Goal: Transaction & Acquisition: Purchase product/service

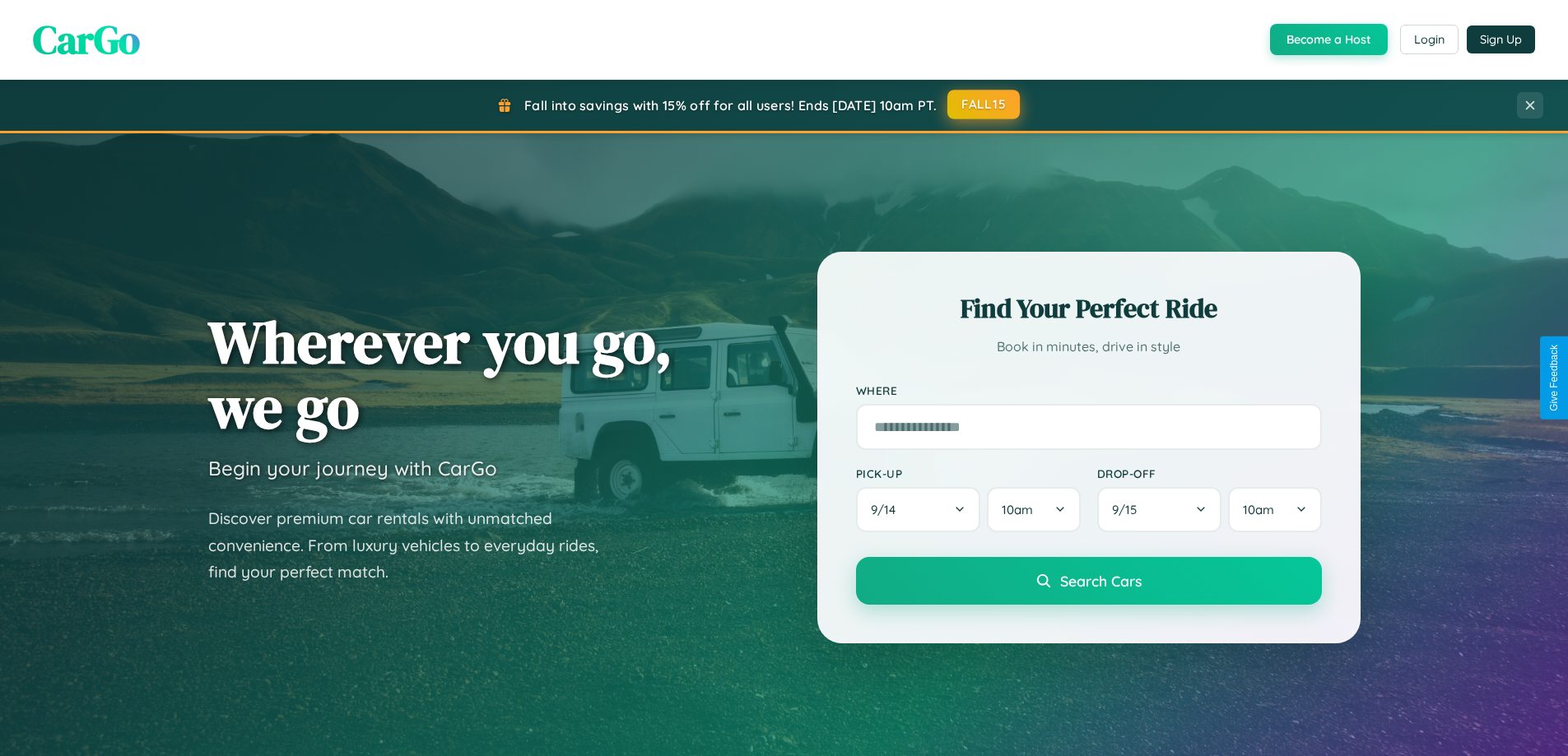
click at [984, 105] on button "FALL15" at bounding box center [983, 104] width 73 height 29
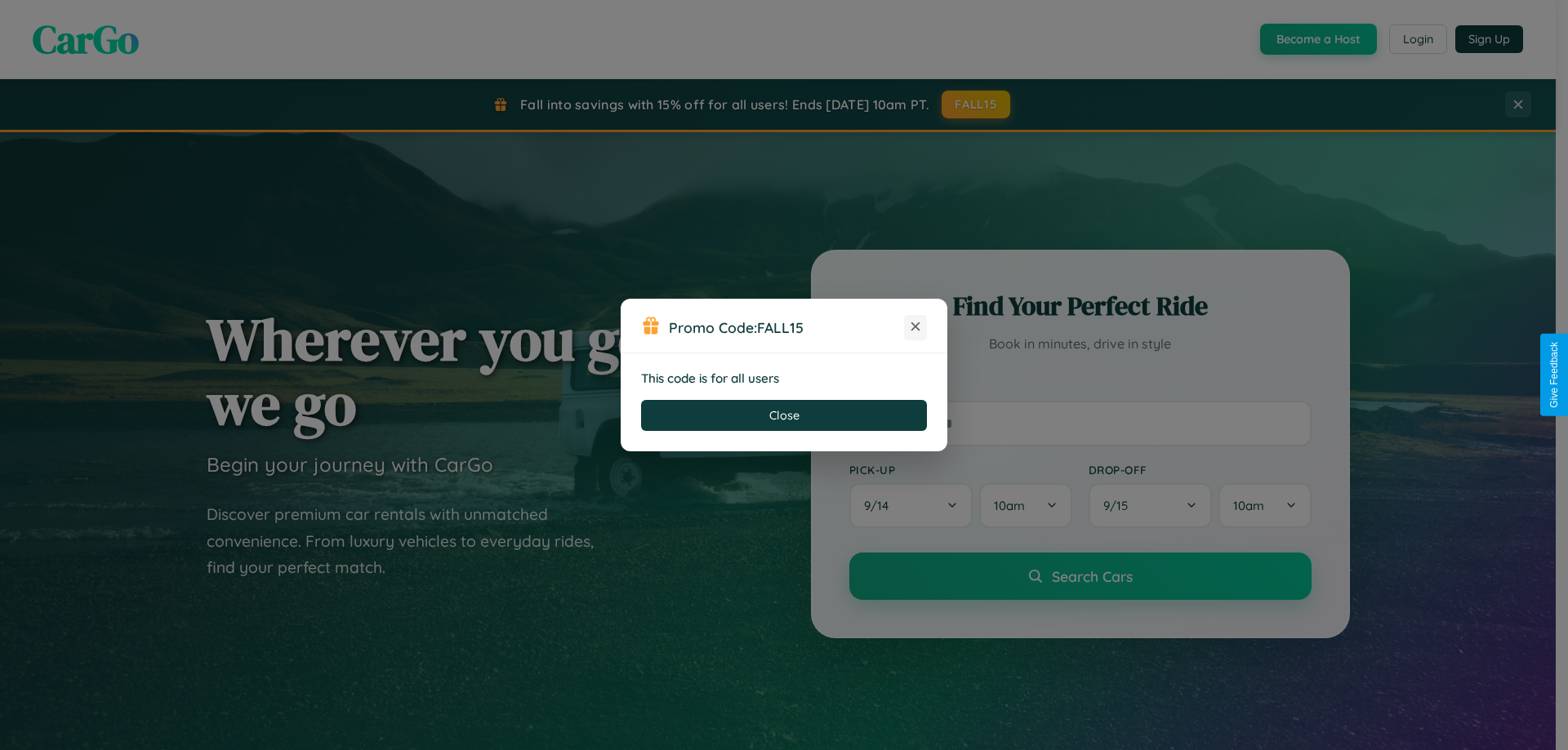
click at [915, 327] on icon at bounding box center [915, 326] width 17 height 17
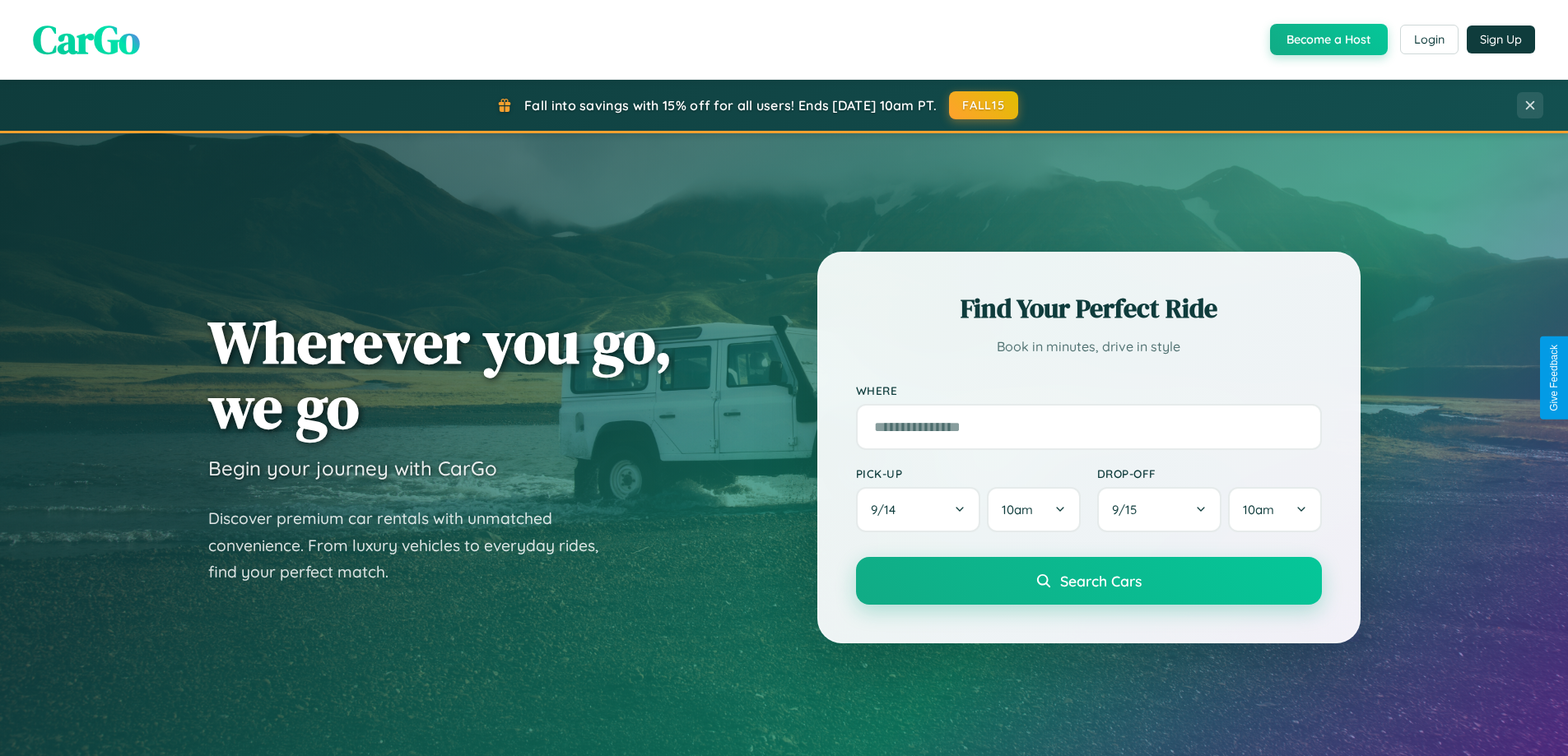
scroll to position [1132, 0]
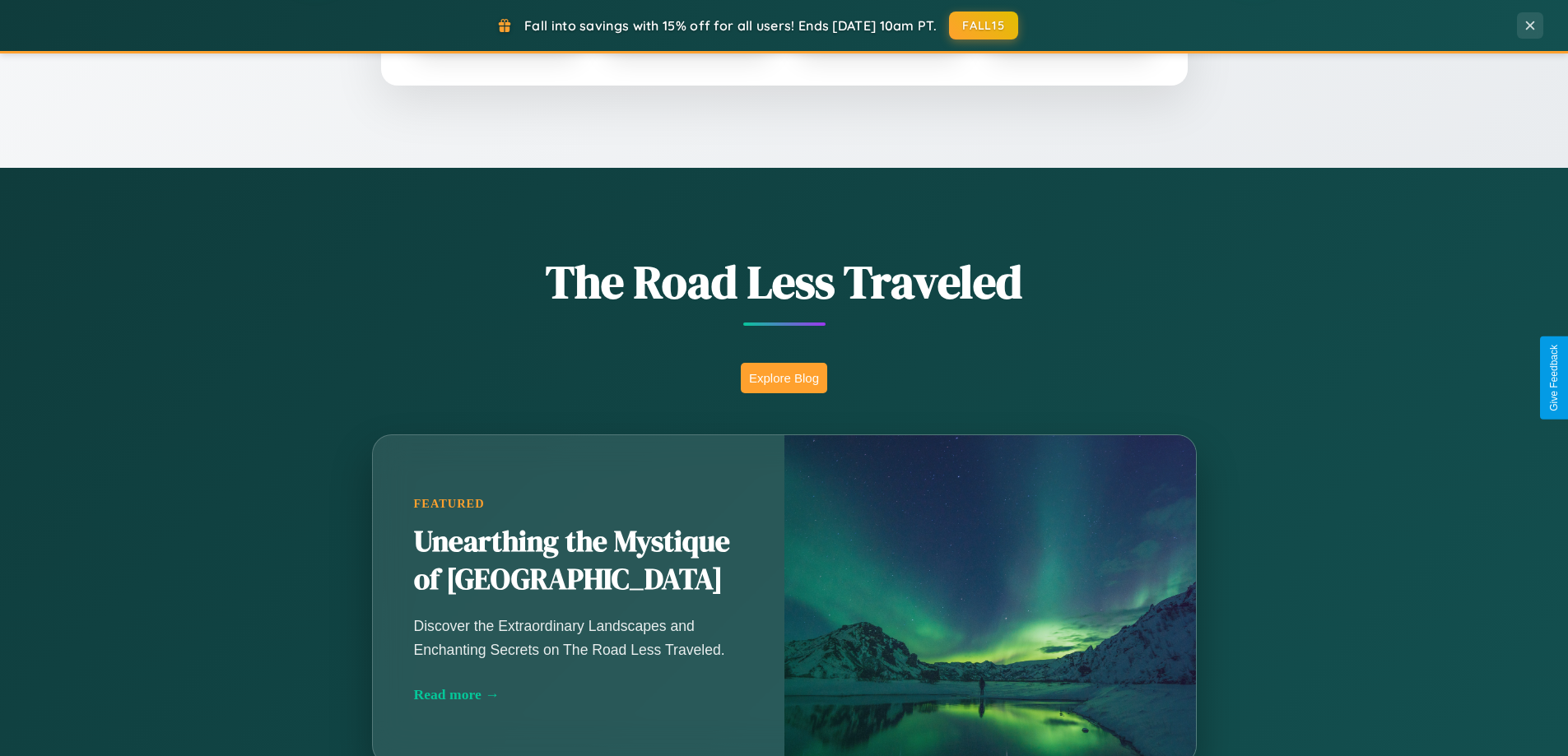
click at [784, 378] on button "Explore Blog" at bounding box center [784, 377] width 86 height 30
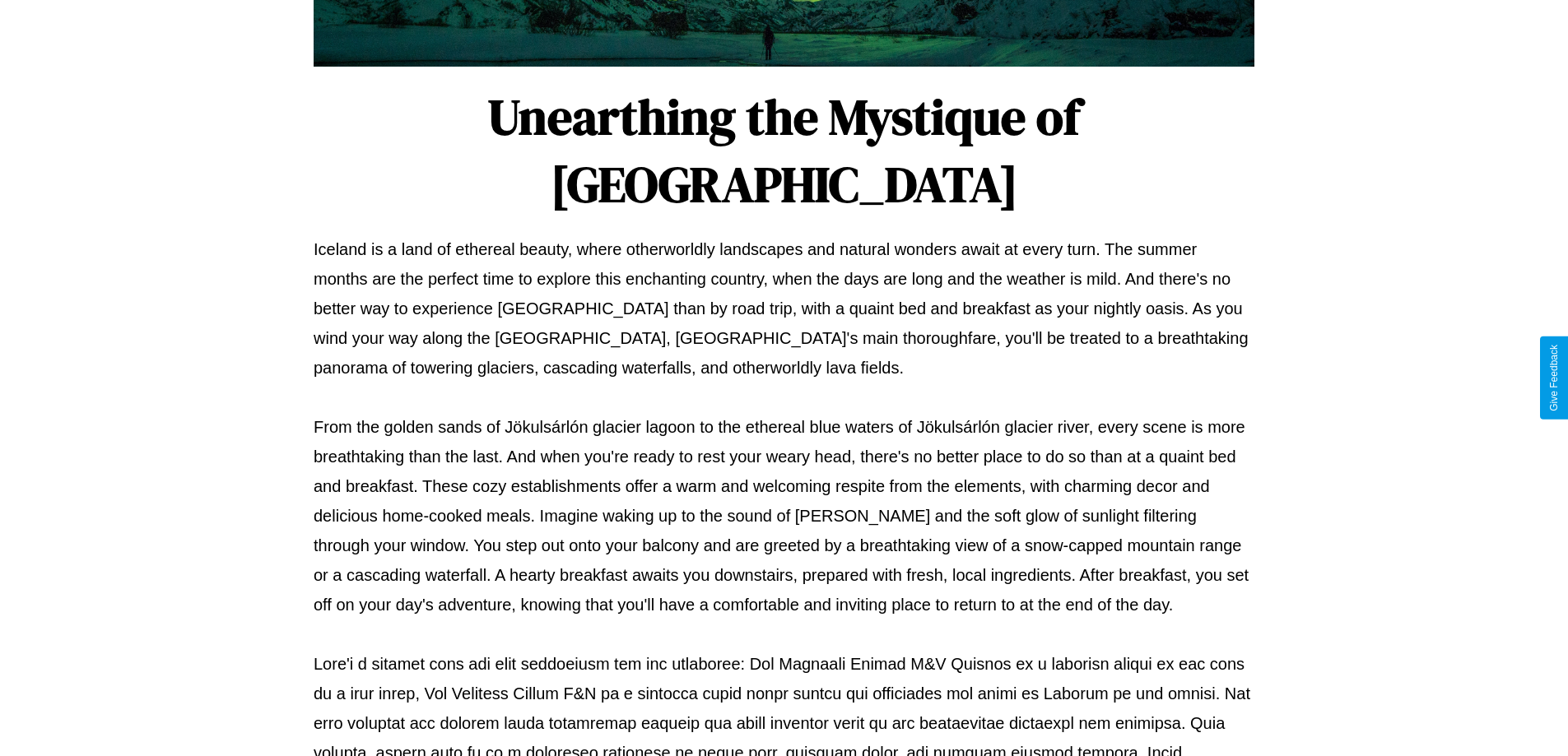
scroll to position [532, 0]
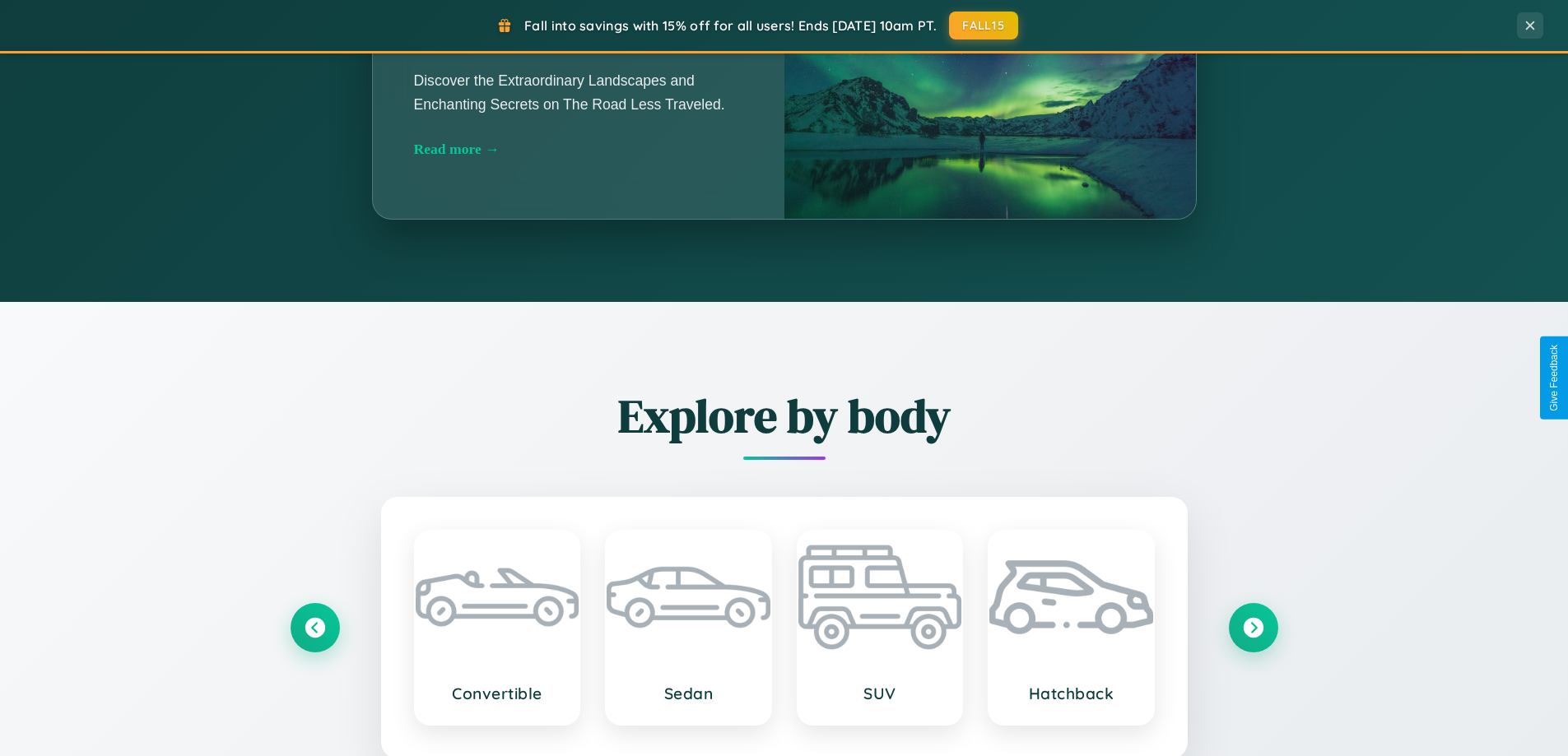
scroll to position [1927, 0]
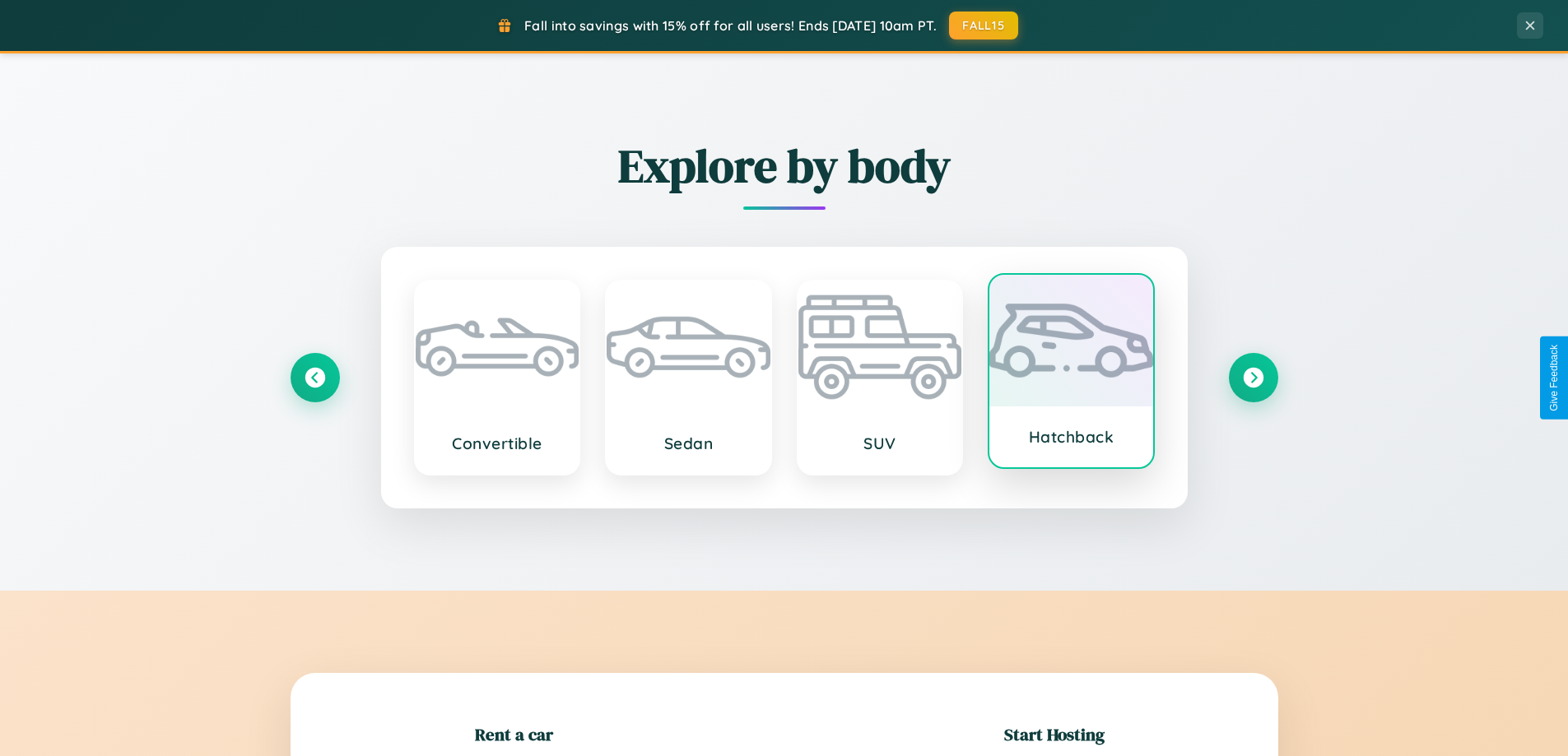
click at [1071, 374] on div at bounding box center [1071, 341] width 164 height 132
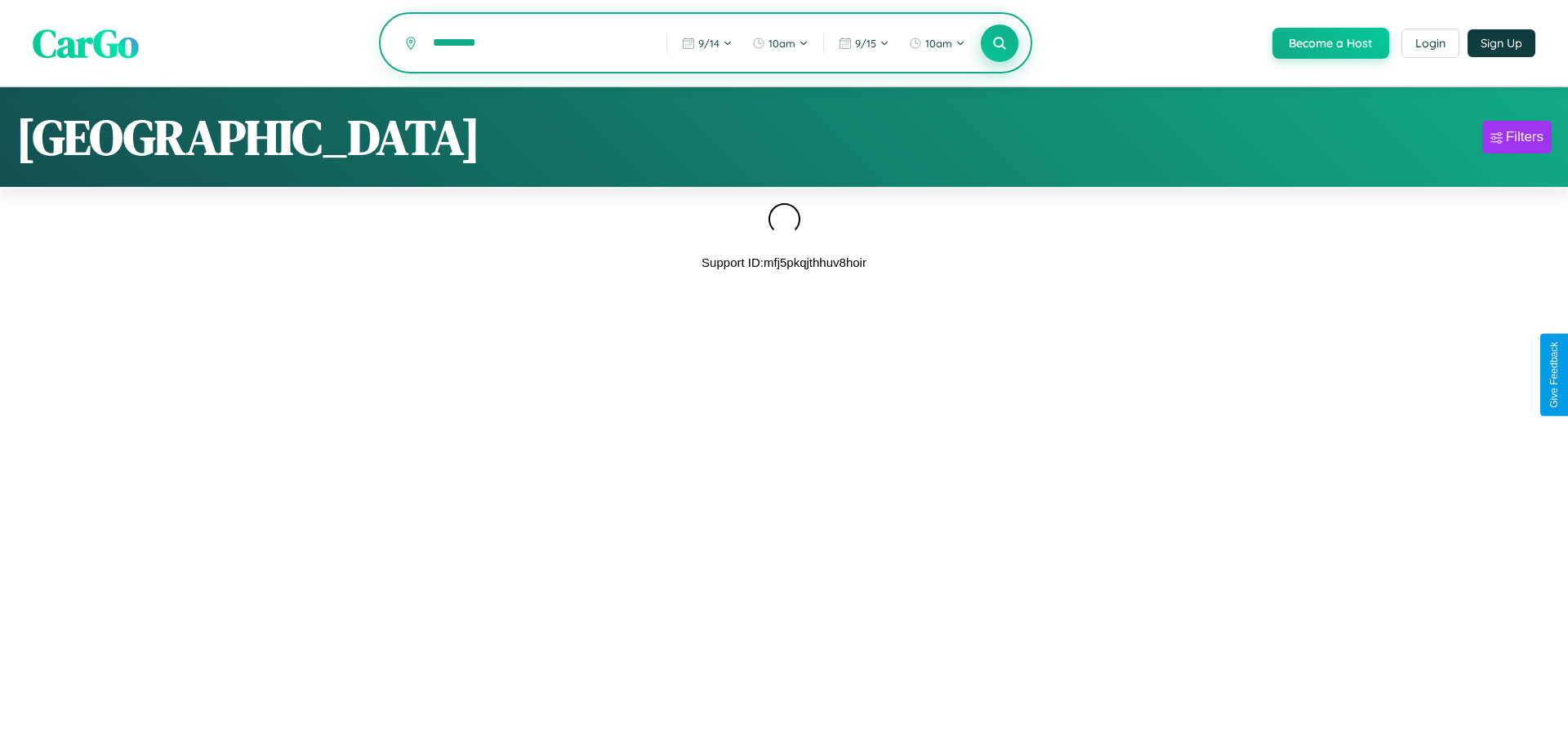
type input "*********"
click at [998, 44] on icon at bounding box center [999, 43] width 16 height 16
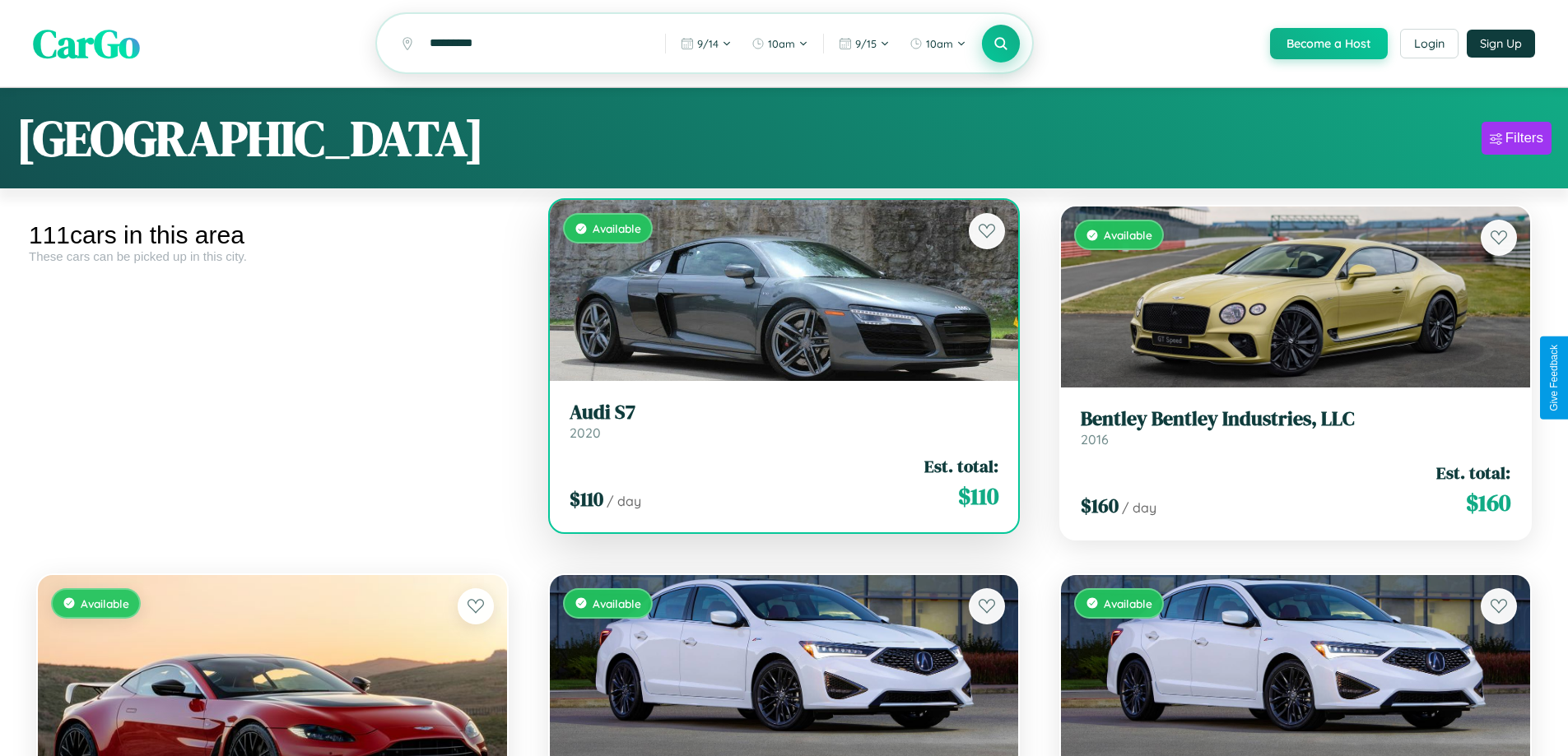
click at [777, 423] on h3 "Audi S7" at bounding box center [784, 412] width 429 height 24
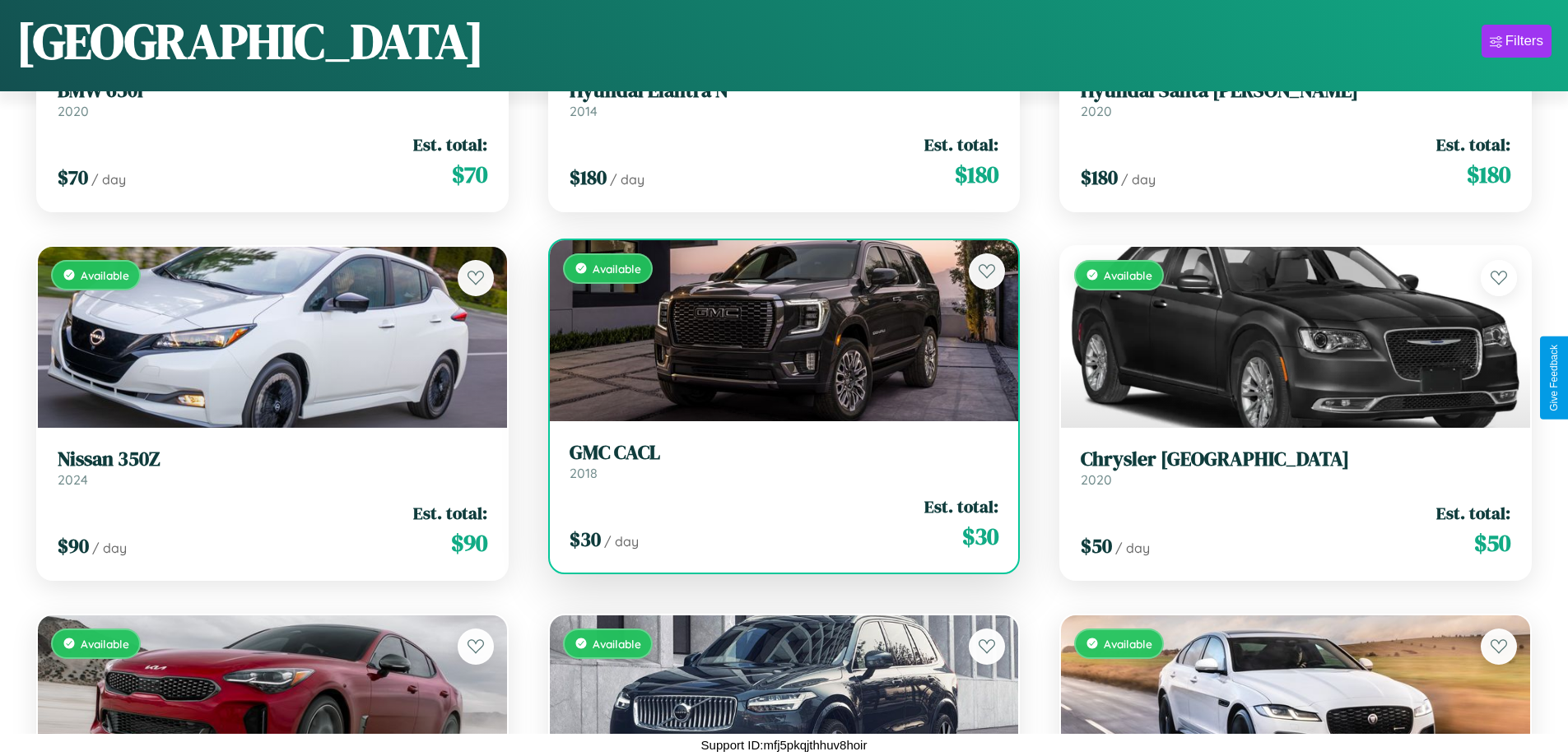
click at [777, 460] on h3 "GMC CACL" at bounding box center [784, 453] width 429 height 24
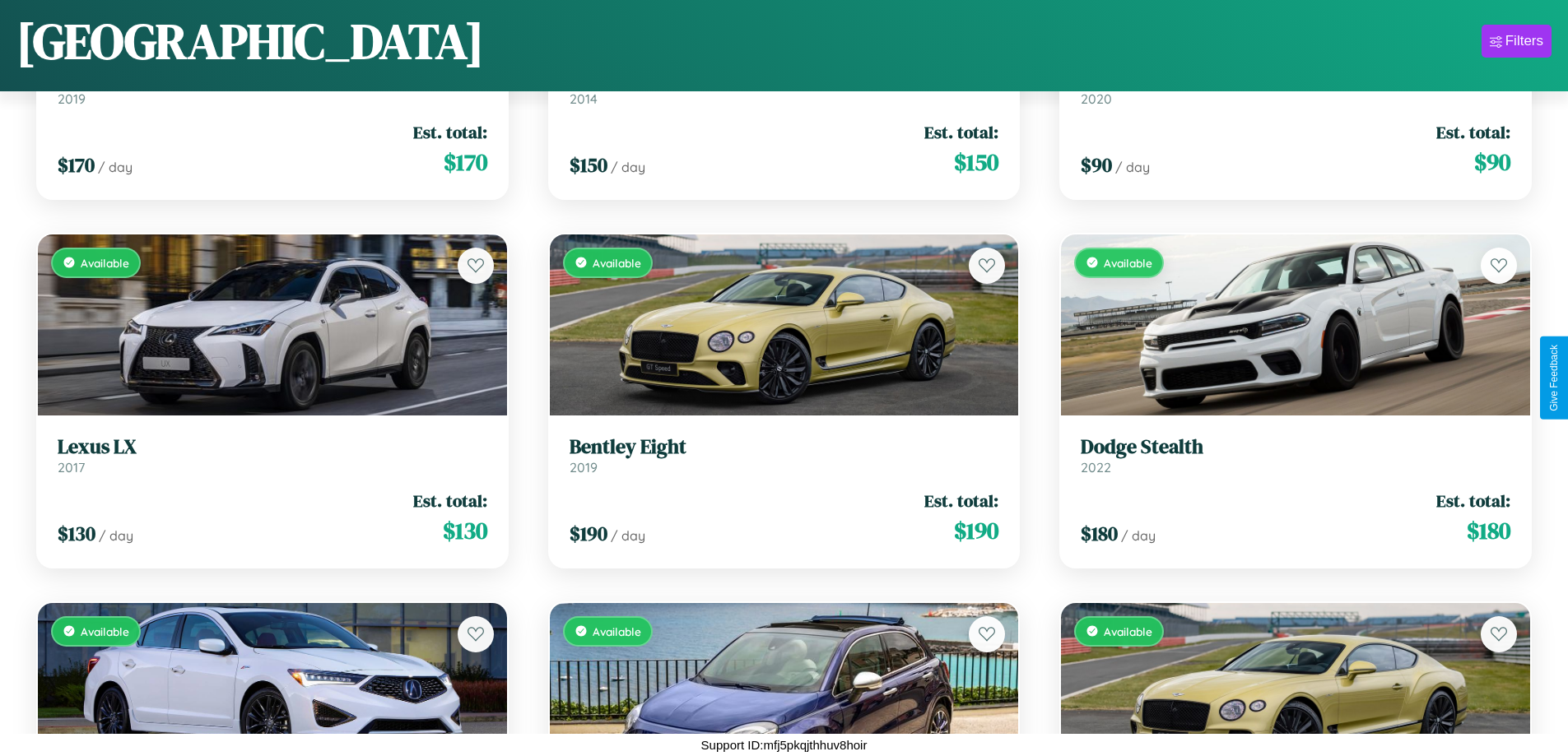
scroll to position [1704, 0]
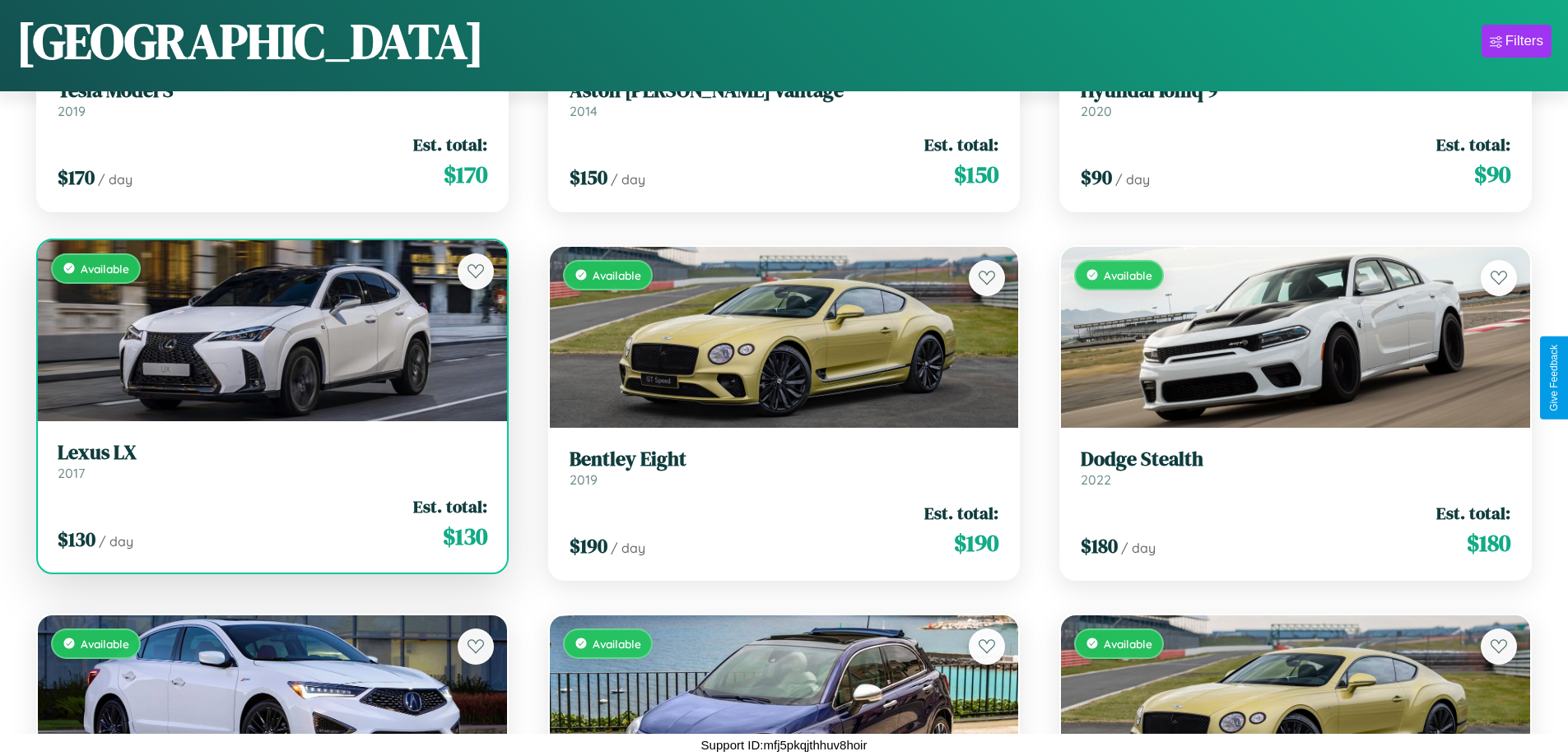
click at [270, 464] on h3 "Lexus LX" at bounding box center [272, 453] width 429 height 24
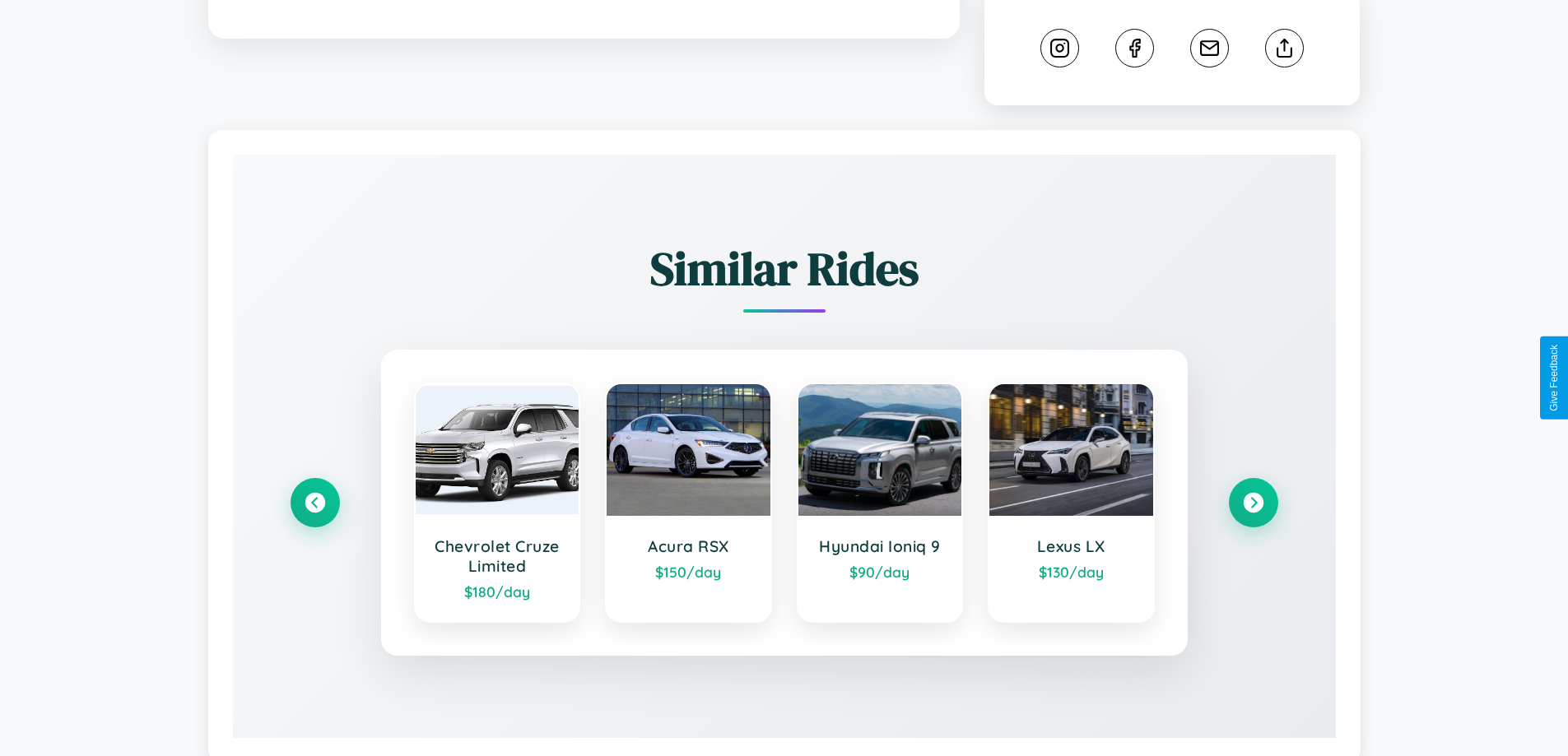
scroll to position [916, 0]
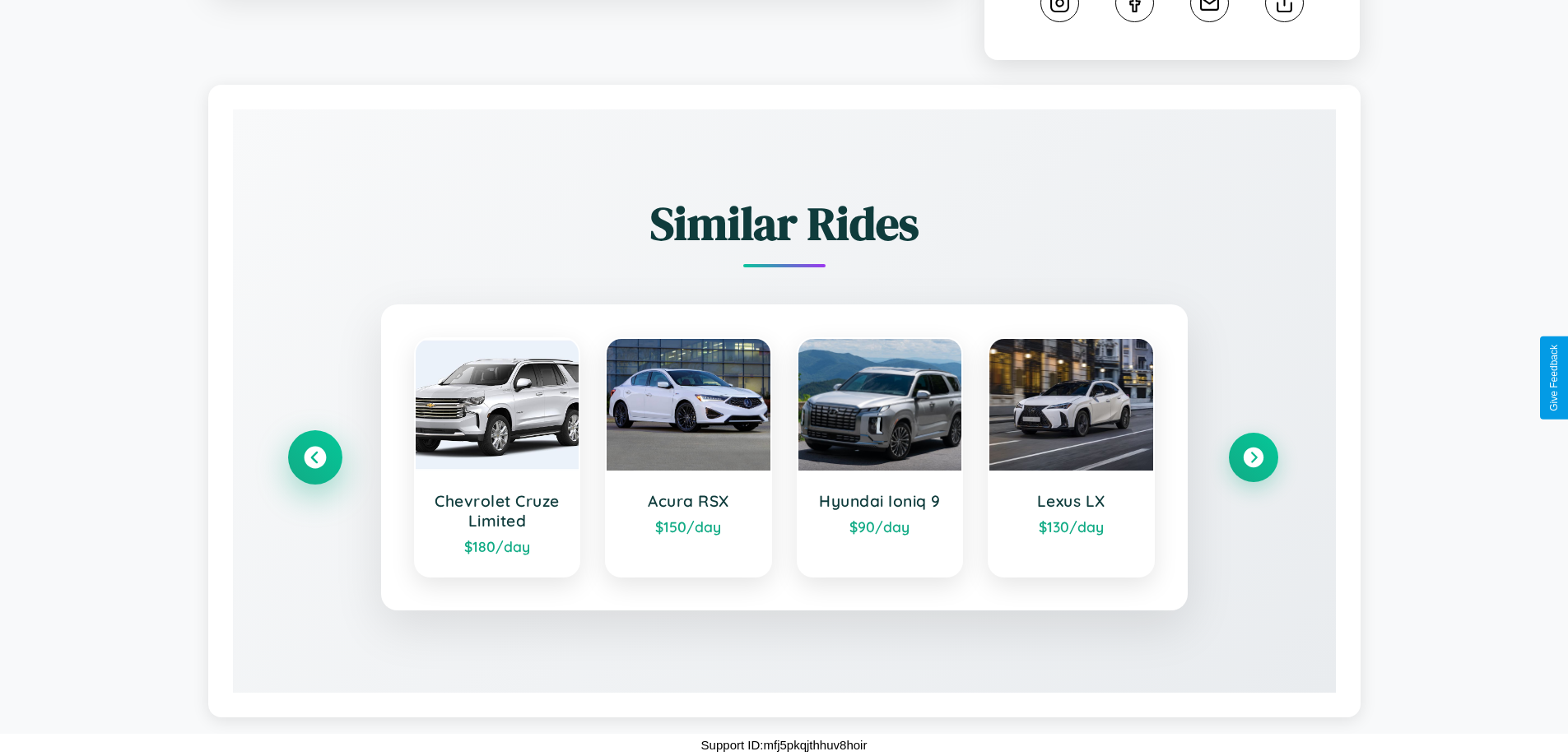
click at [314, 458] on icon at bounding box center [314, 458] width 23 height 23
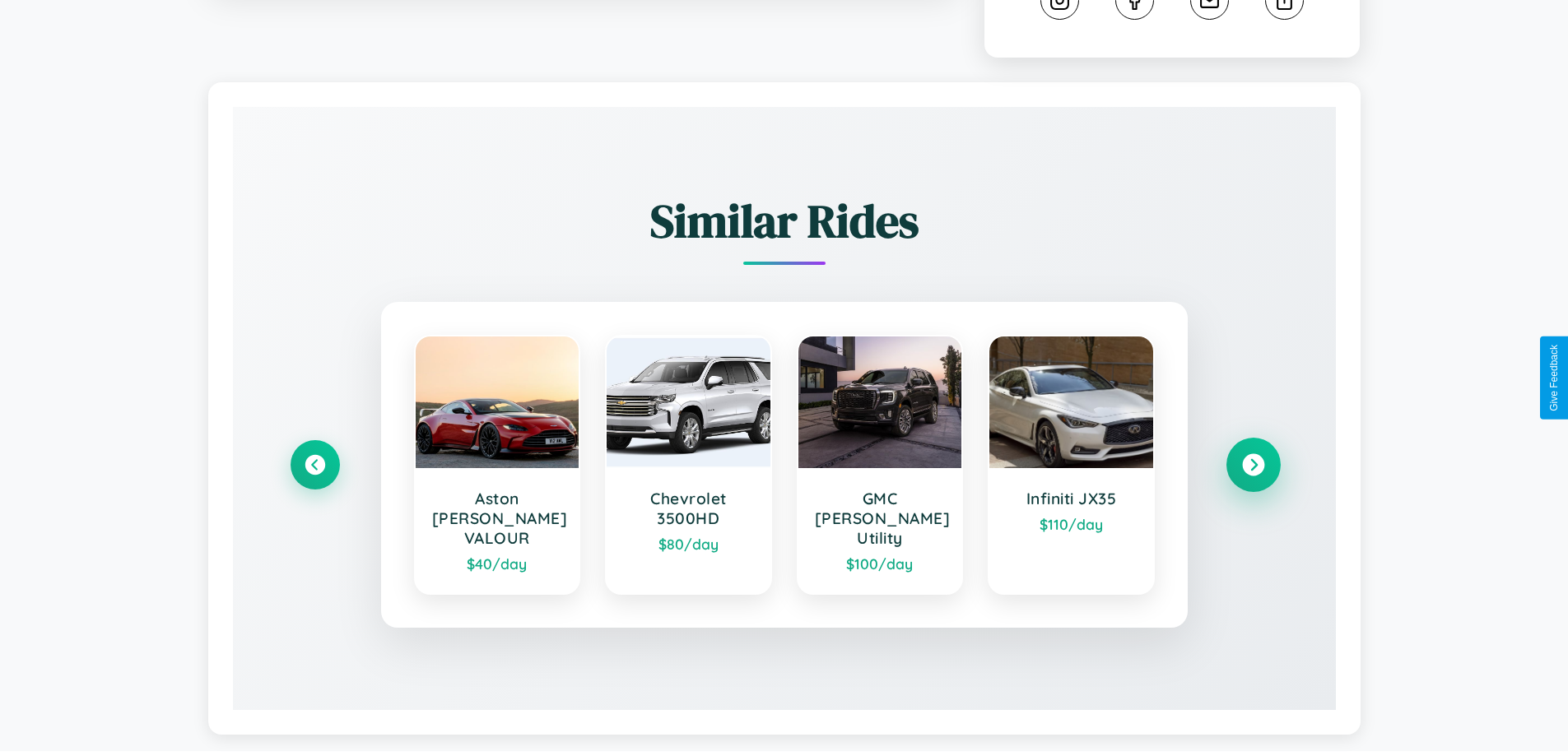
click at [1253, 458] on icon at bounding box center [1253, 464] width 23 height 23
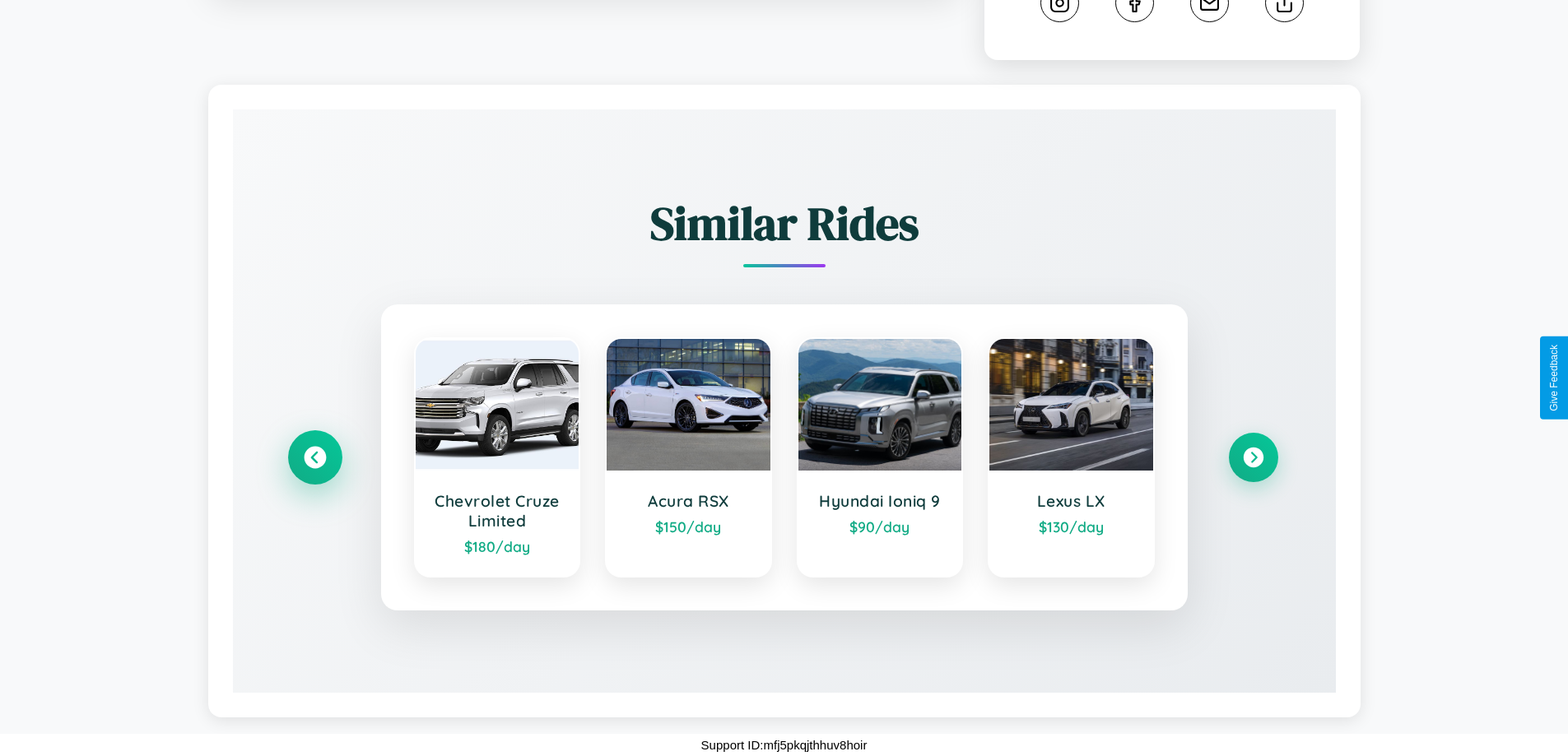
click at [314, 458] on icon at bounding box center [314, 458] width 23 height 23
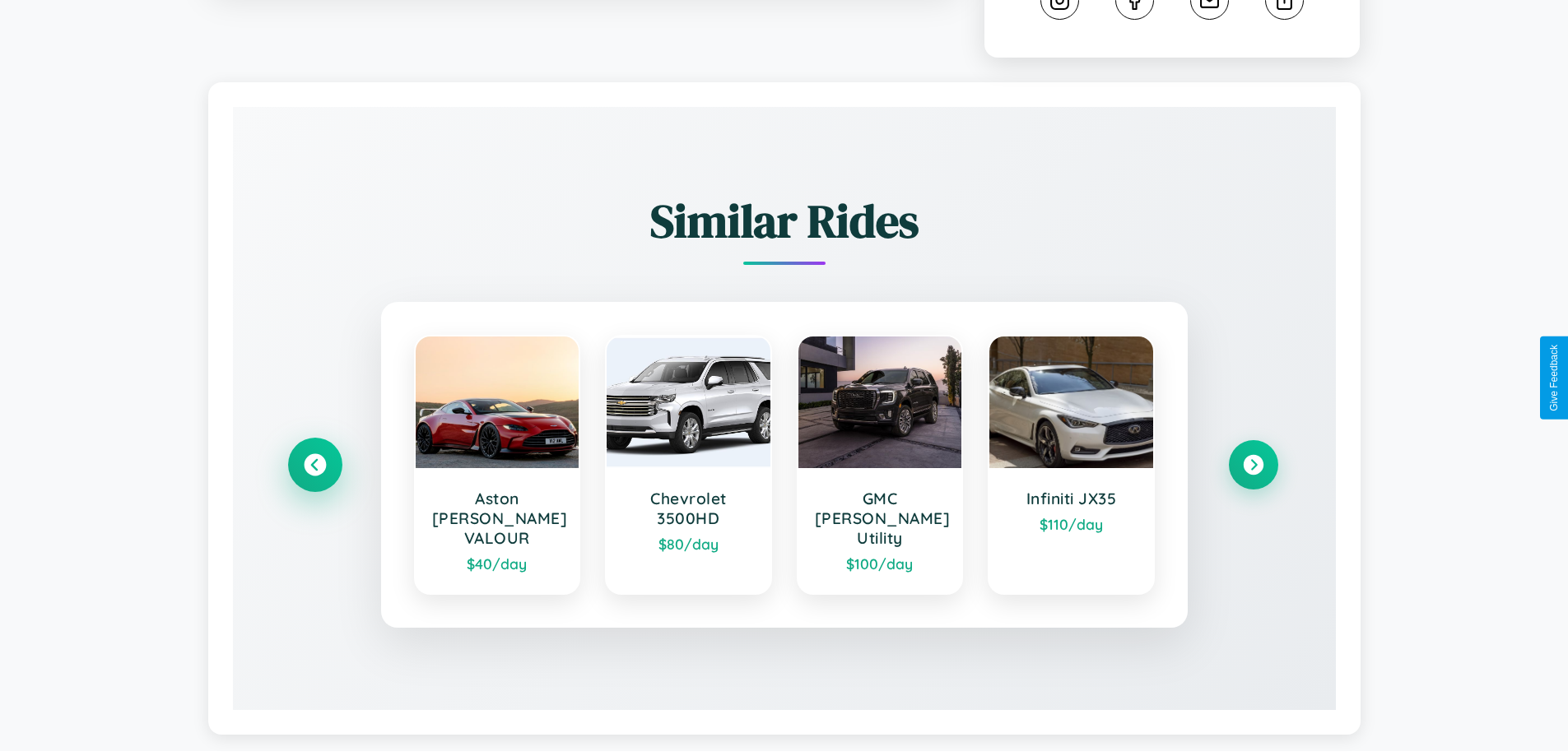
click at [314, 458] on icon at bounding box center [314, 464] width 23 height 23
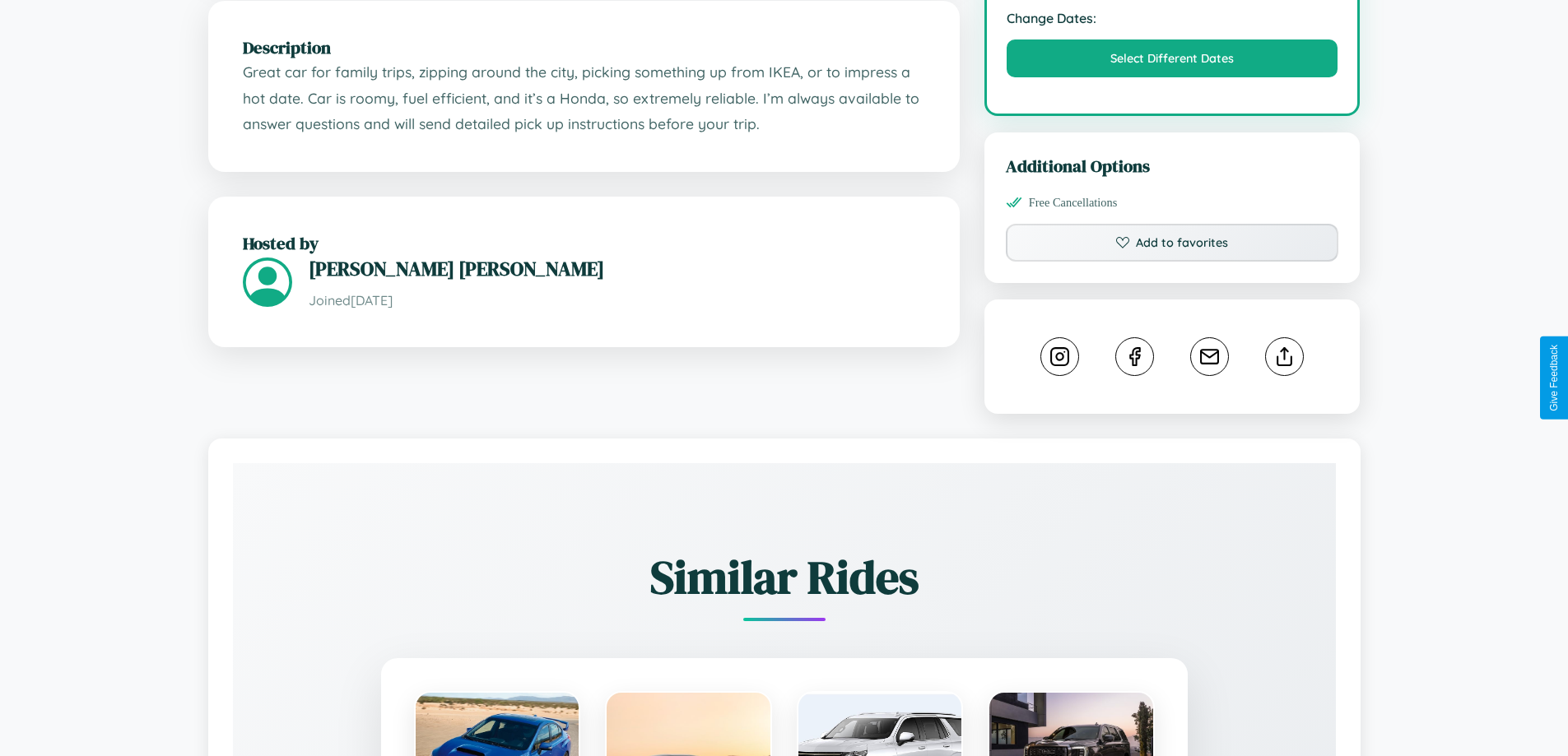
scroll to position [540, 0]
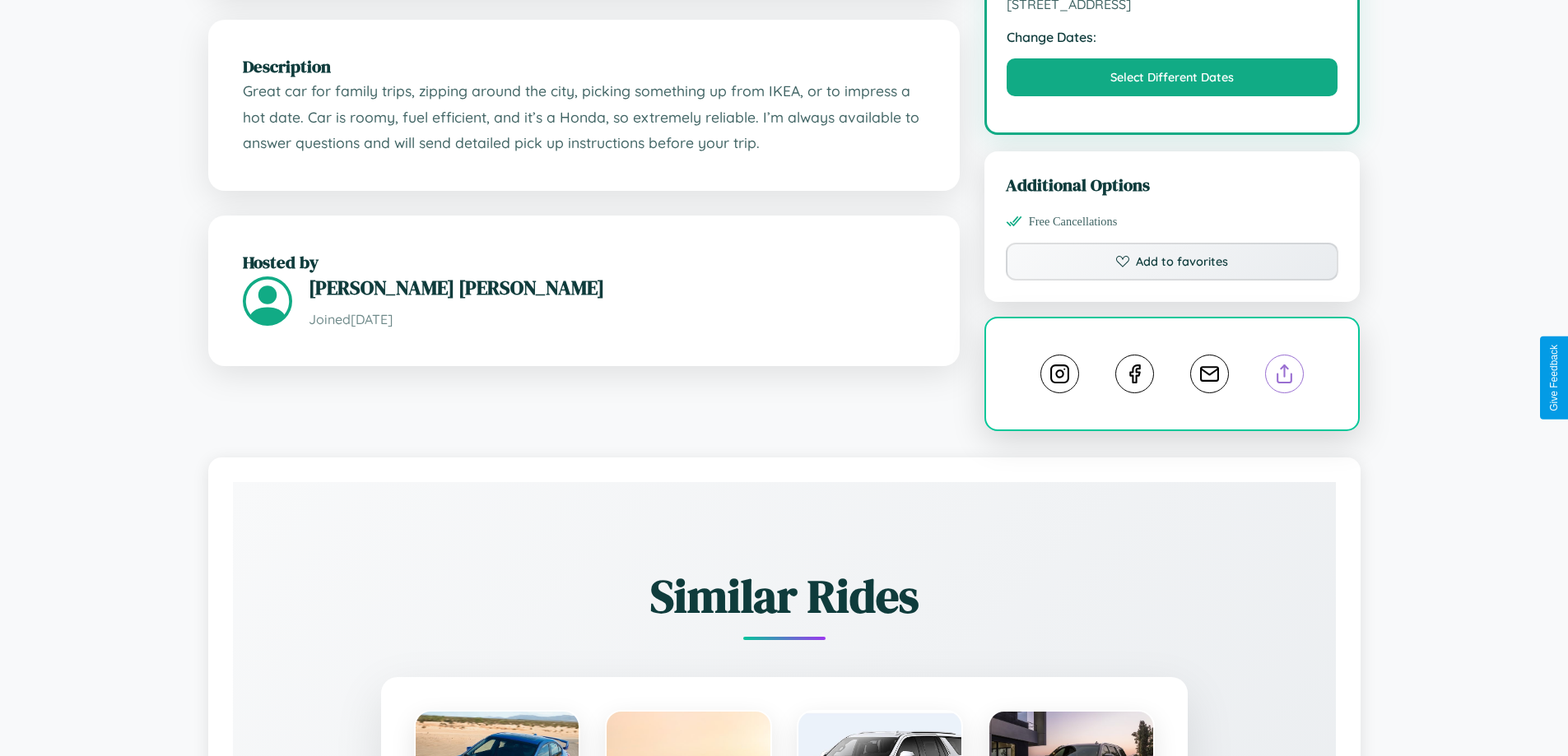
click at [1285, 377] on line at bounding box center [1285, 371] width 0 height 12
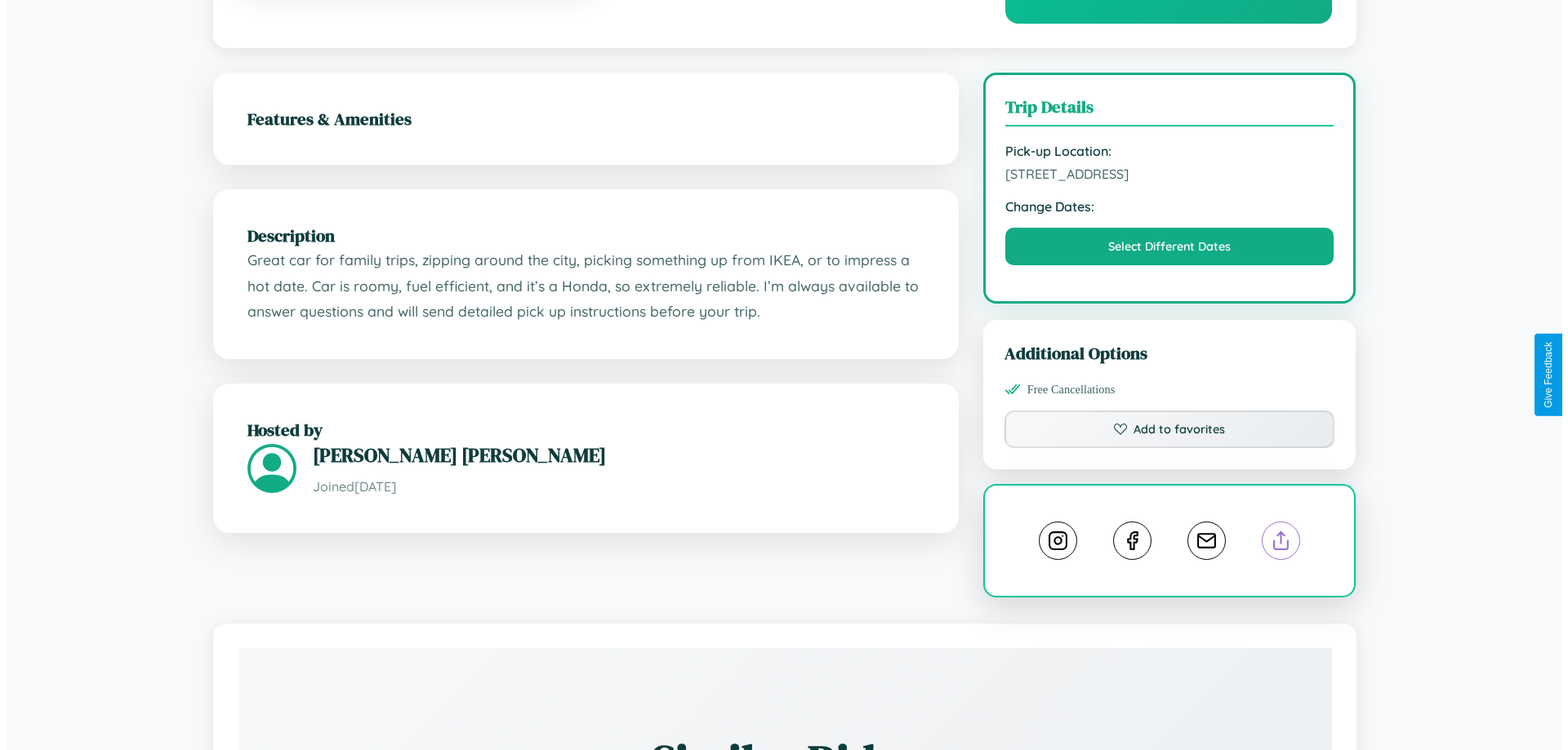
scroll to position [0, 0]
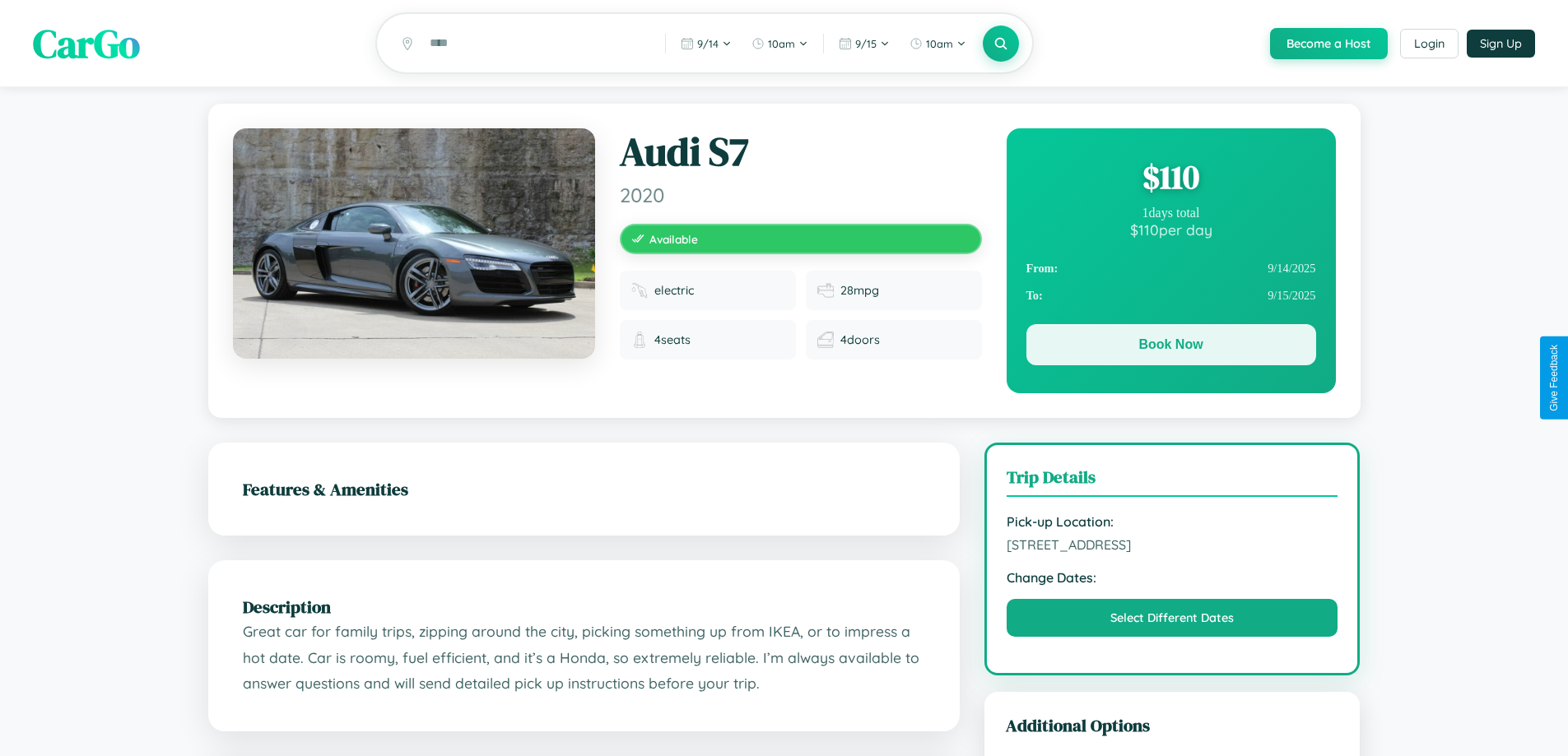
click at [1170, 348] on button "Book Now" at bounding box center [1171, 345] width 290 height 41
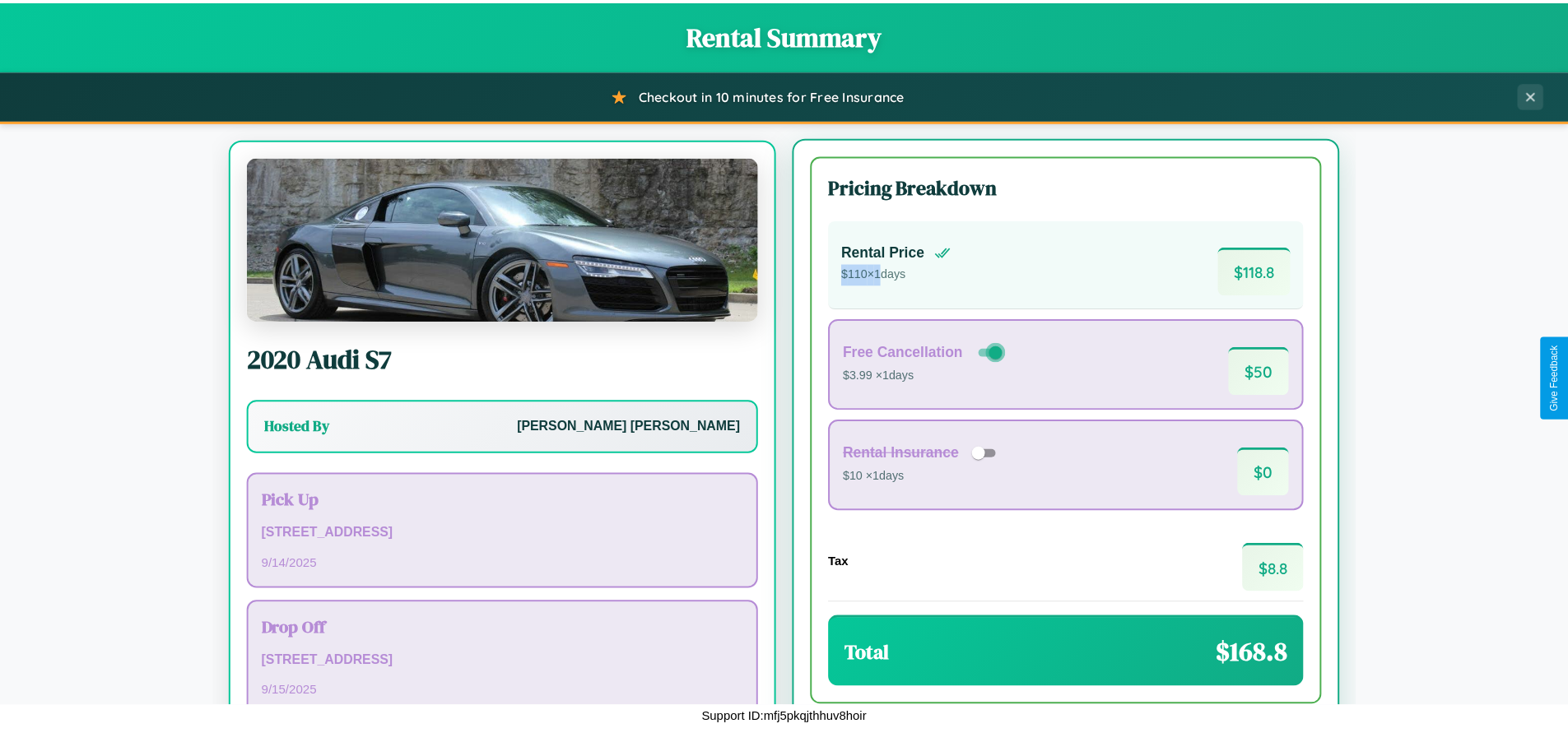
scroll to position [77, 0]
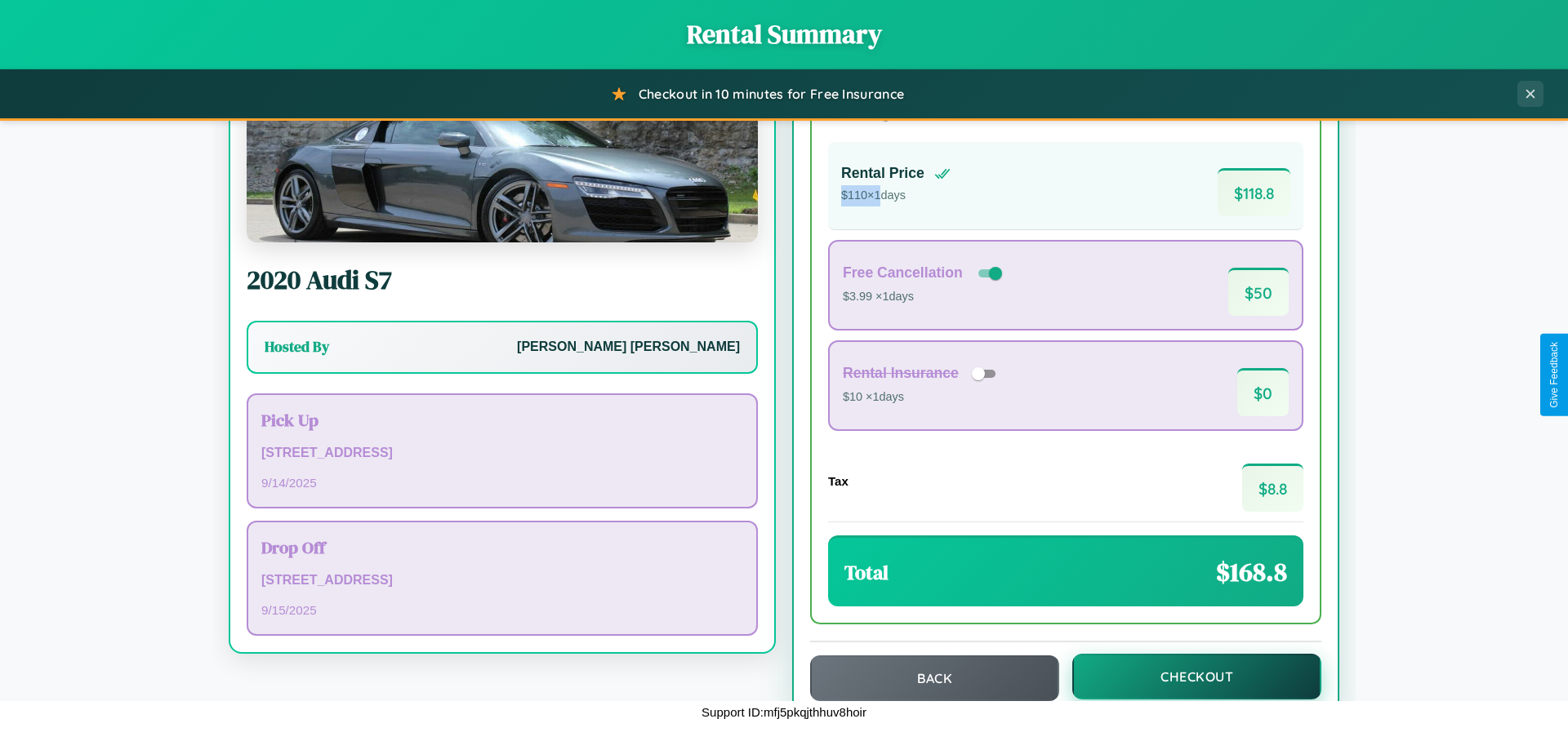
click at [1186, 677] on button "Checkout" at bounding box center [1197, 676] width 249 height 46
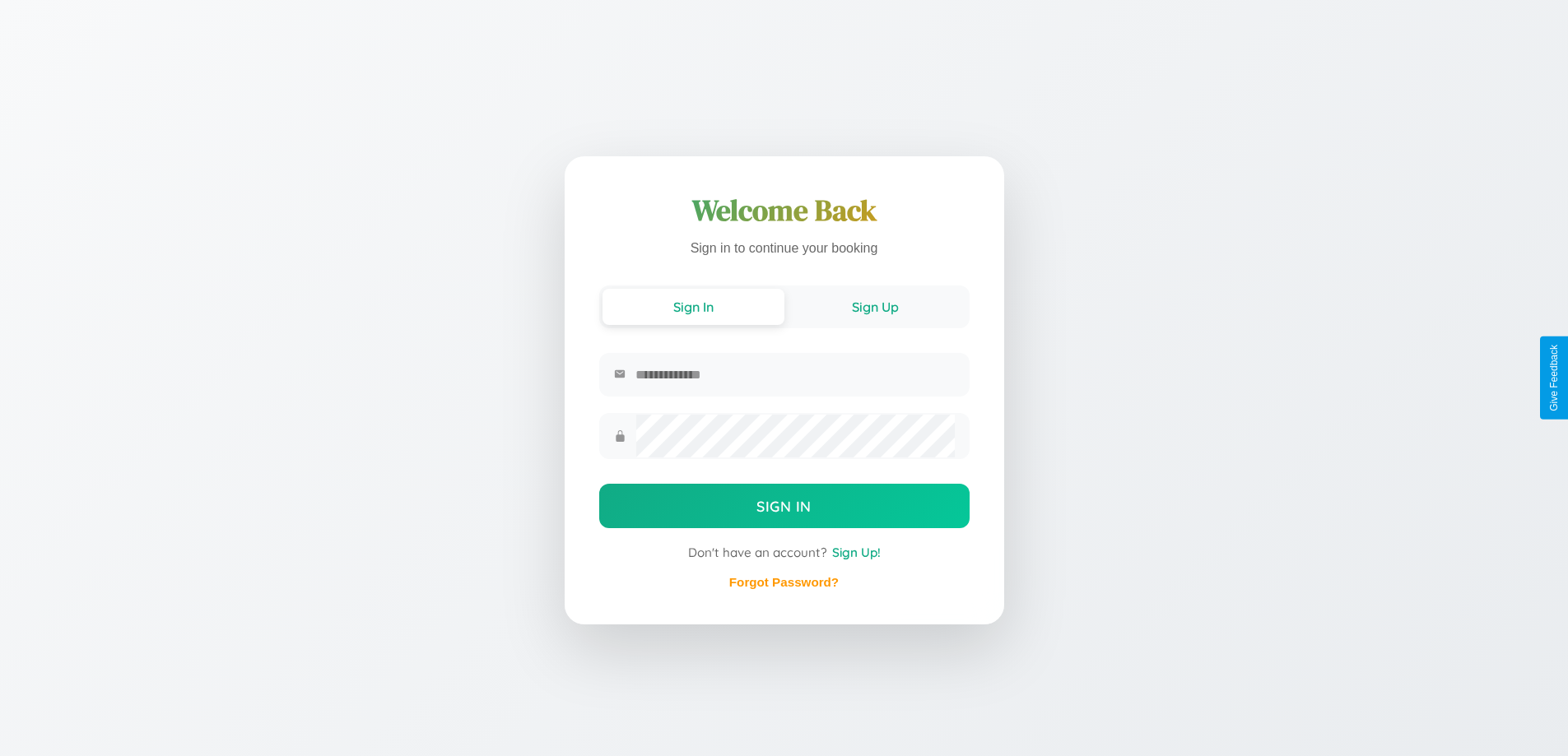
click at [875, 307] on button "Sign Up" at bounding box center [874, 306] width 182 height 36
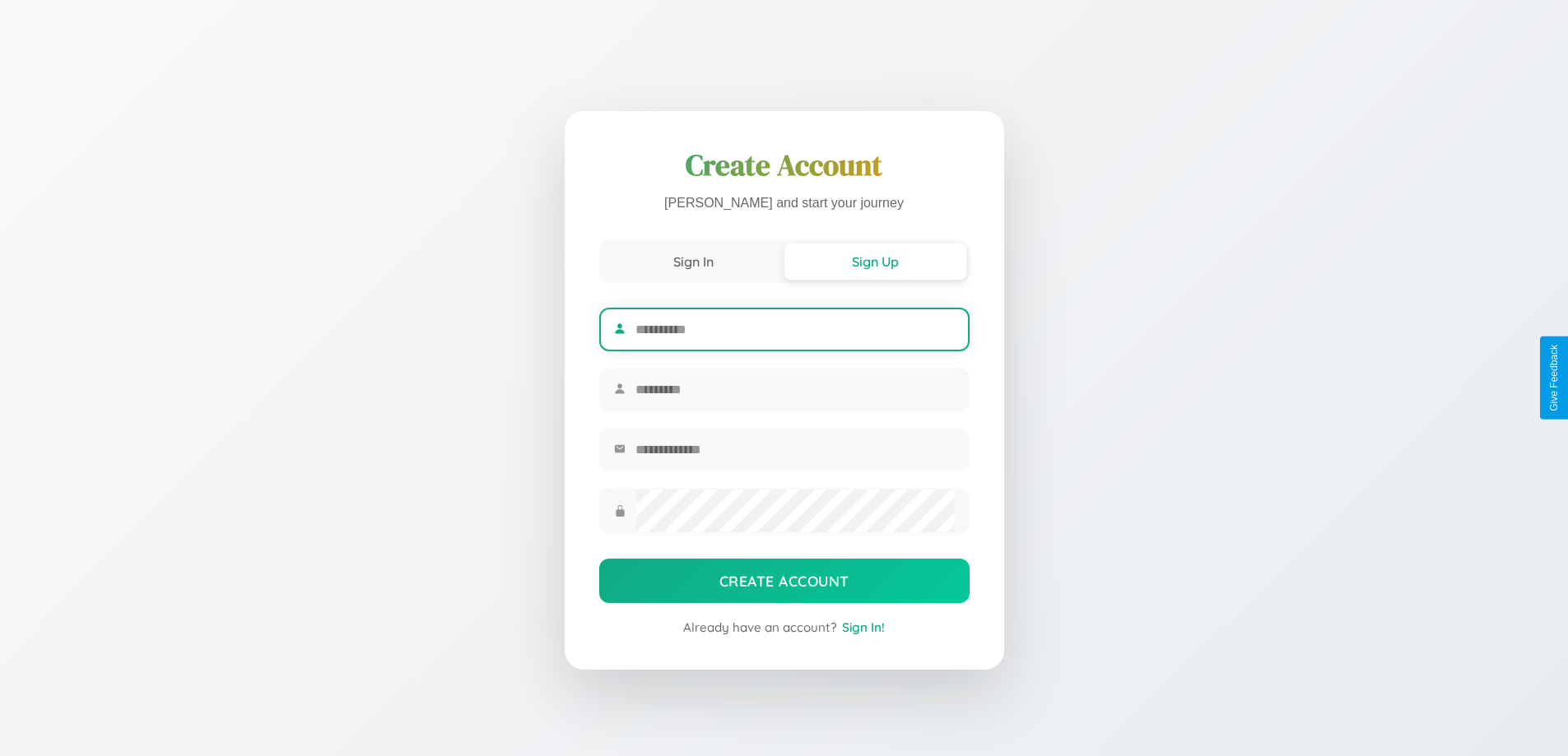
click at [795, 327] on input "text" at bounding box center [795, 329] width 318 height 40
type input "*****"
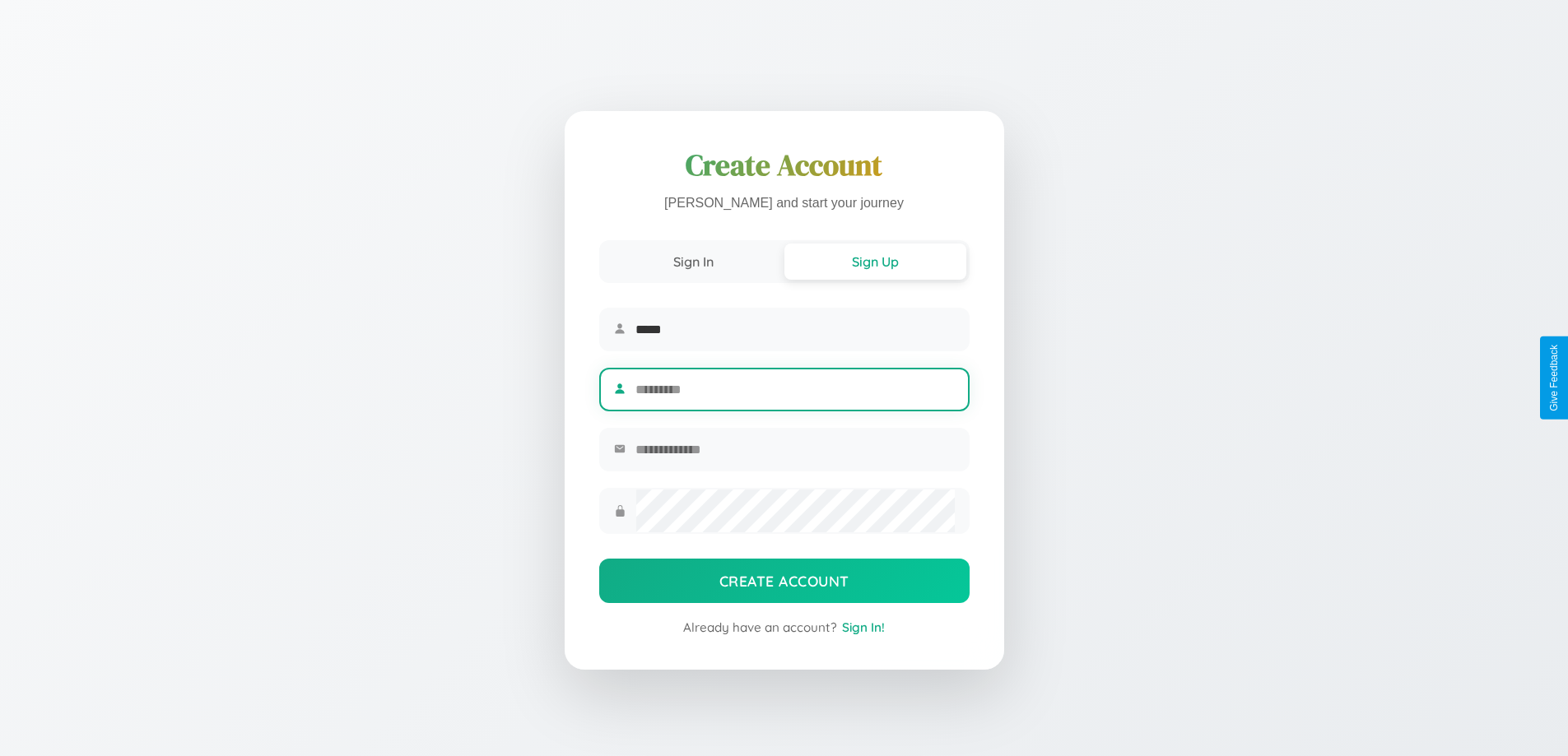
click at [795, 389] on input "text" at bounding box center [795, 389] width 318 height 40
type input "********"
click at [795, 452] on input "email" at bounding box center [795, 449] width 318 height 40
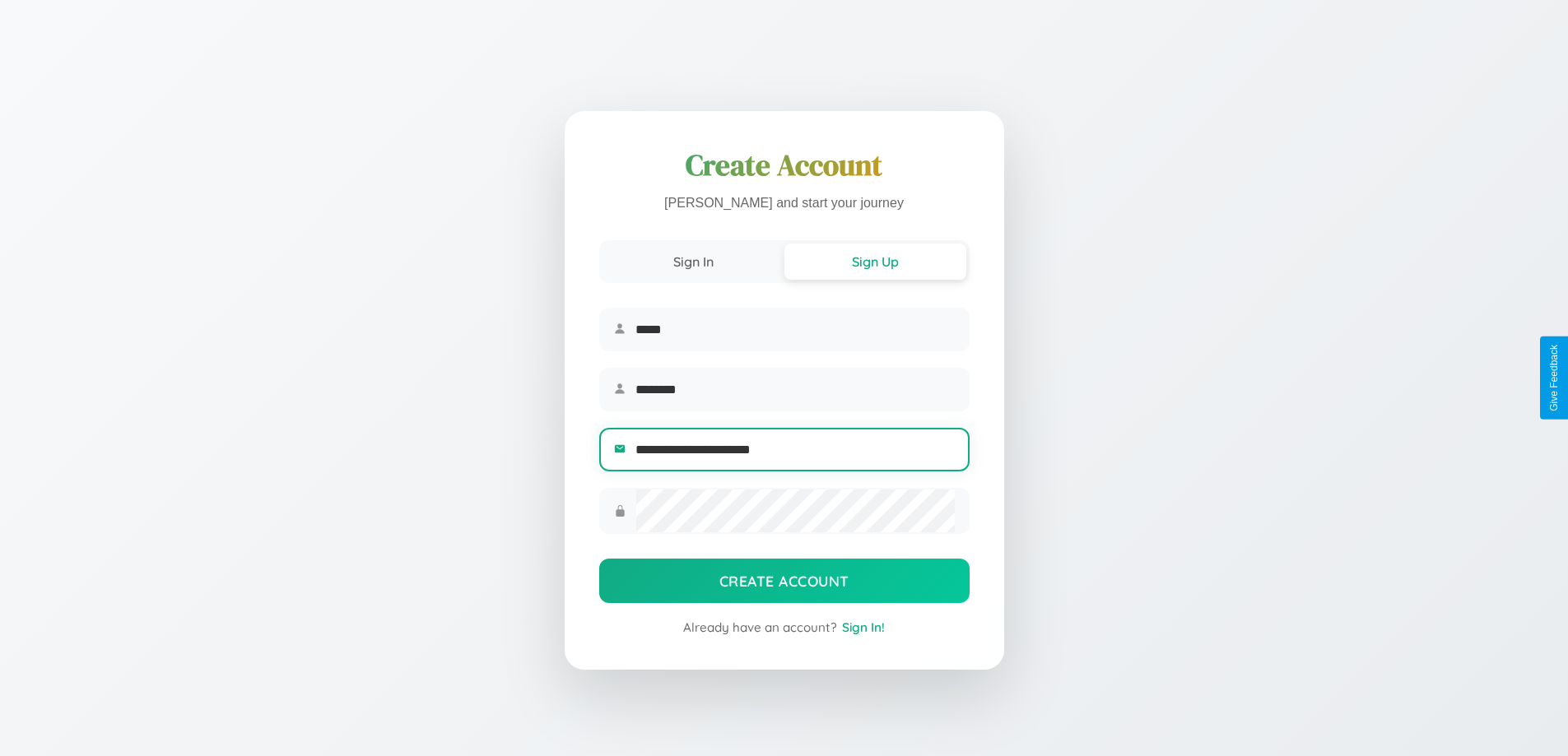
type input "**********"
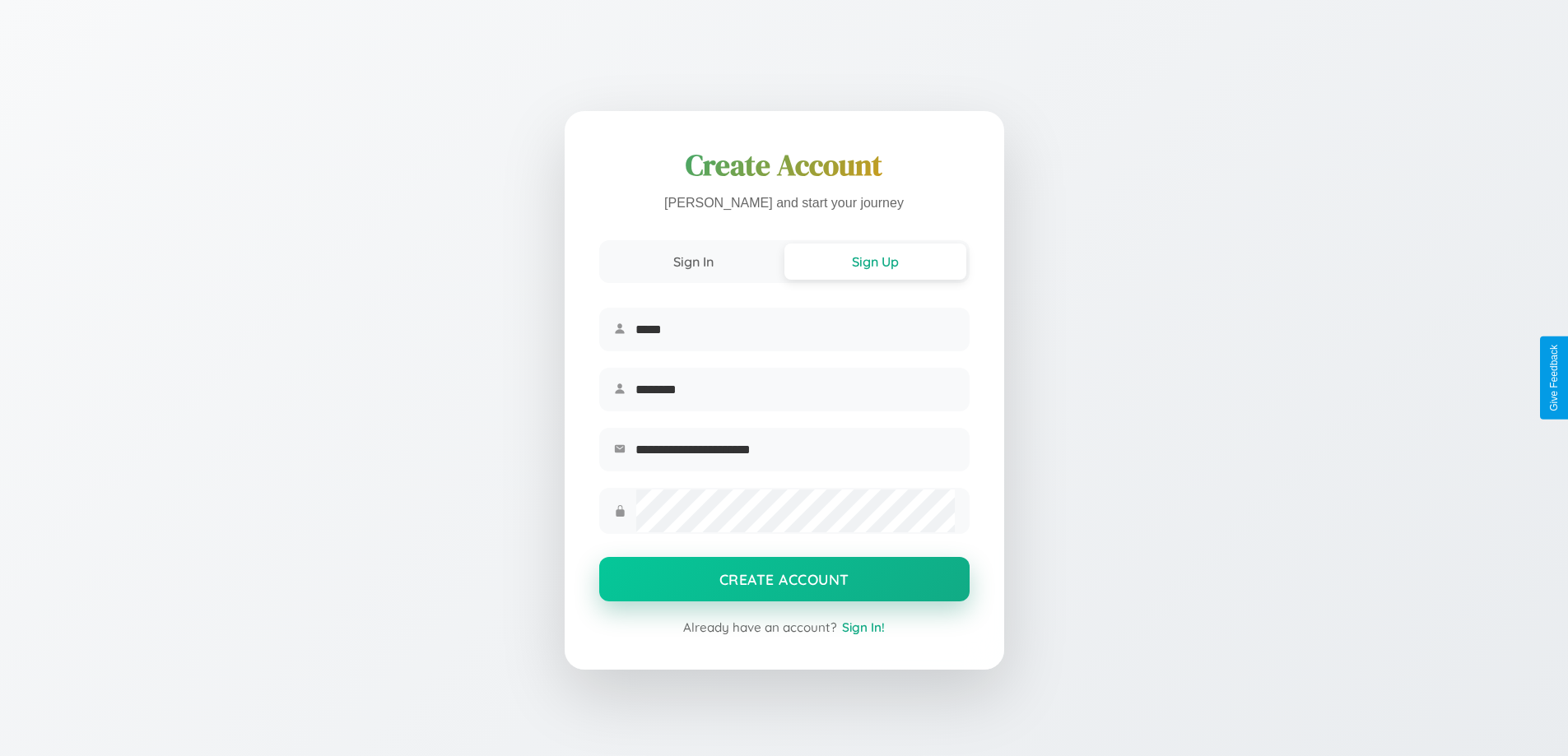
click at [784, 584] on button "Create Account" at bounding box center [784, 578] width 370 height 44
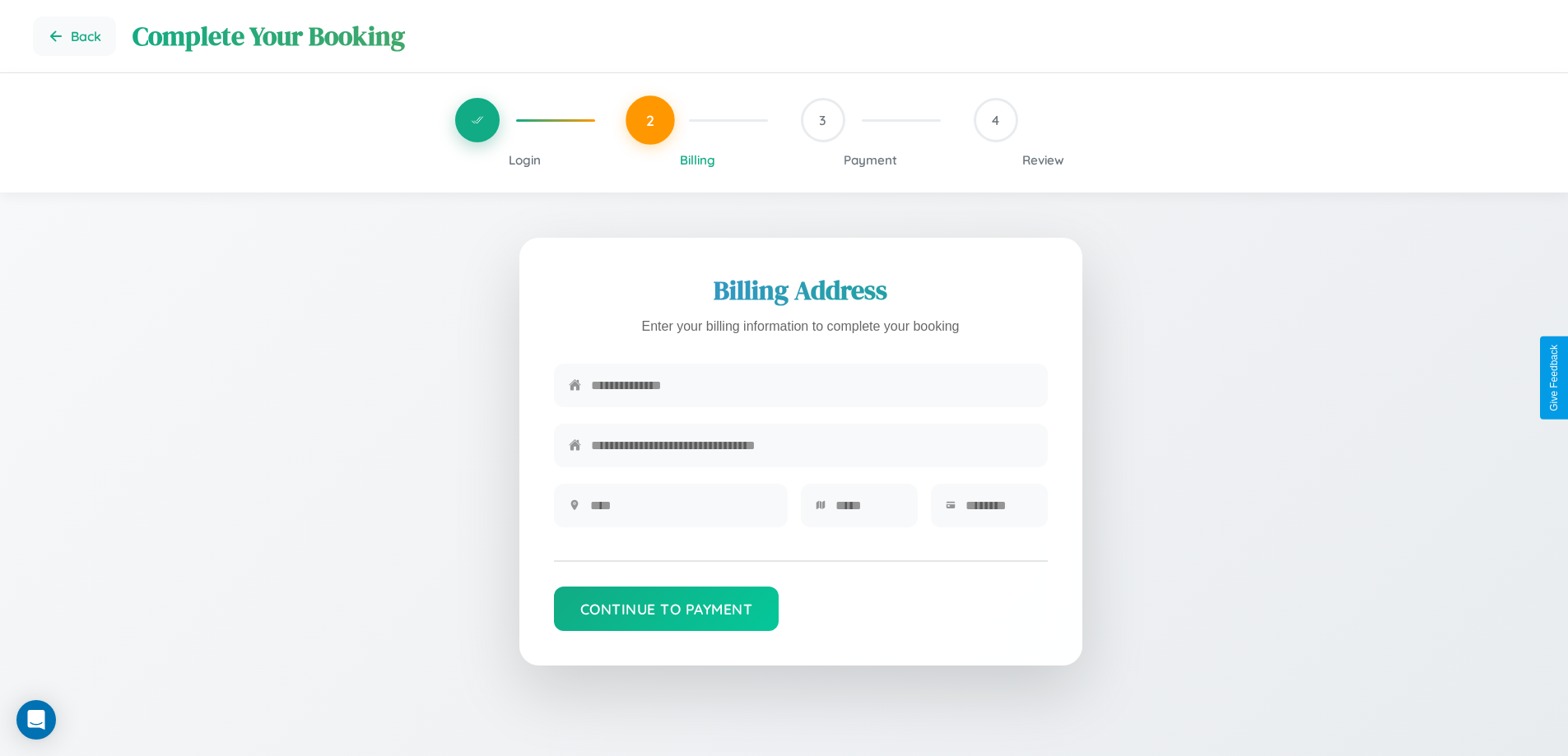
click at [812, 386] on input "text" at bounding box center [812, 385] width 442 height 40
type input "**********"
click at [681, 511] on input "text" at bounding box center [682, 505] width 183 height 40
type input "********"
click at [868, 511] on input "text" at bounding box center [868, 505] width 68 height 40
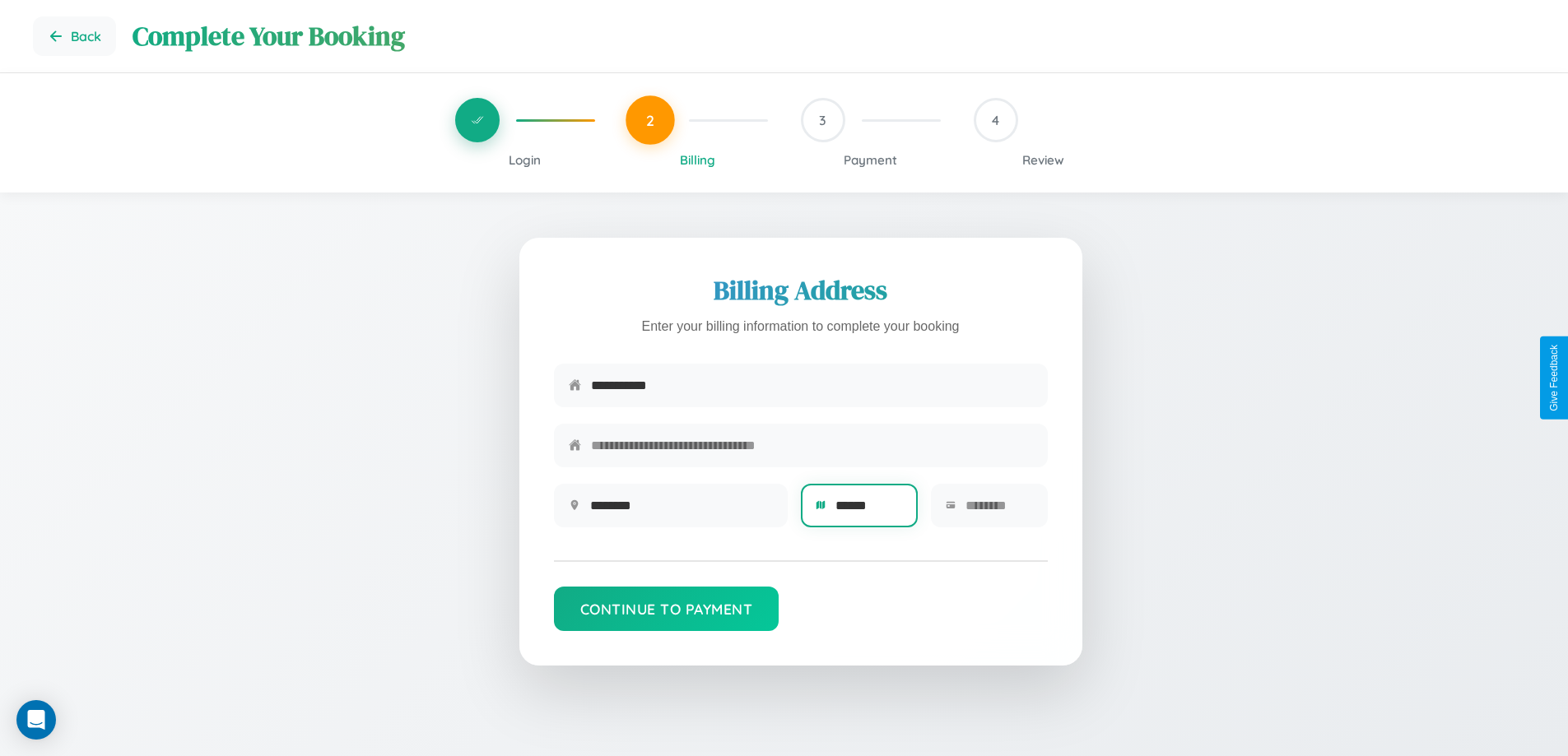
type input "******"
click at [998, 511] on input "text" at bounding box center [999, 505] width 68 height 40
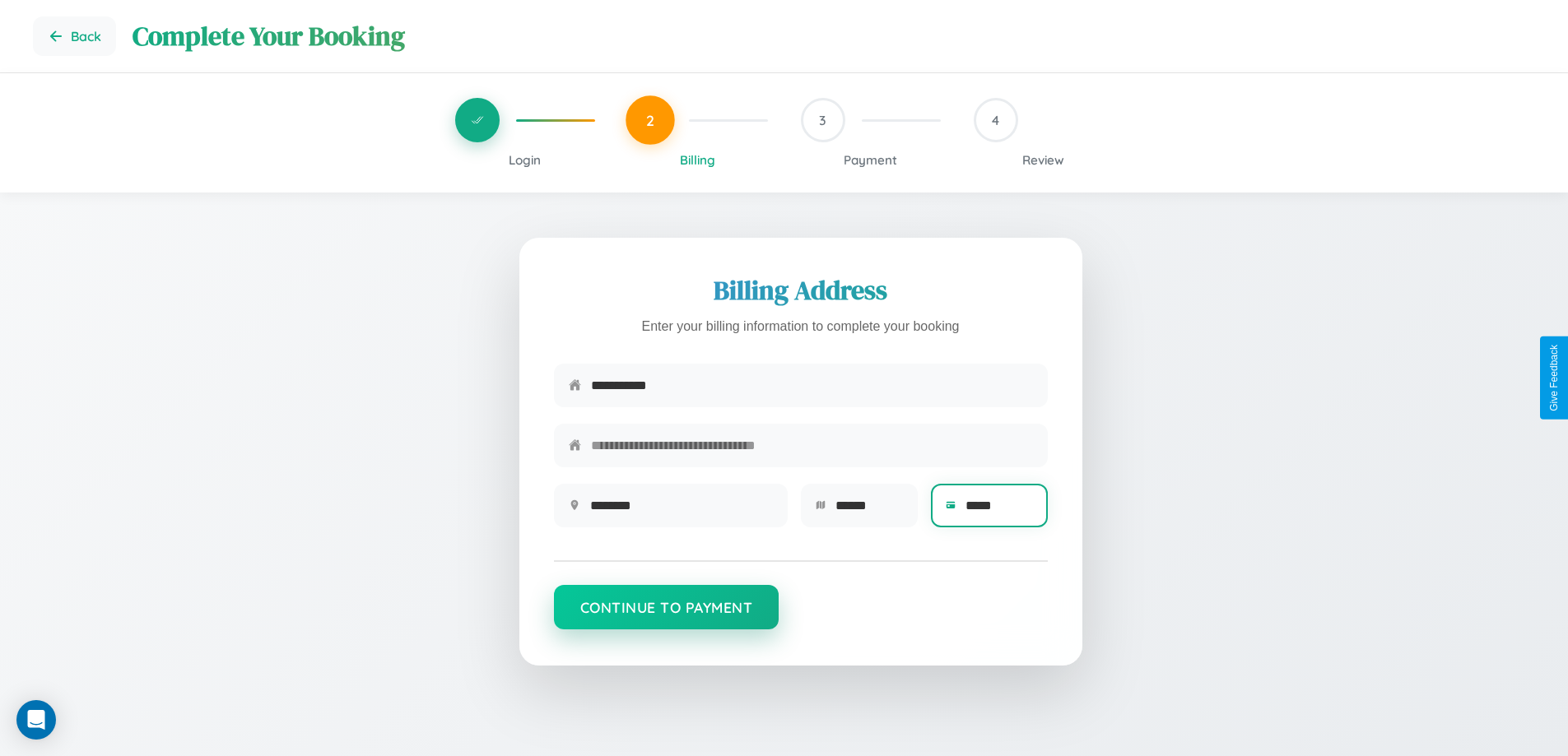
type input "*****"
click at [666, 616] on button "Continue to Payment" at bounding box center [667, 607] width 226 height 44
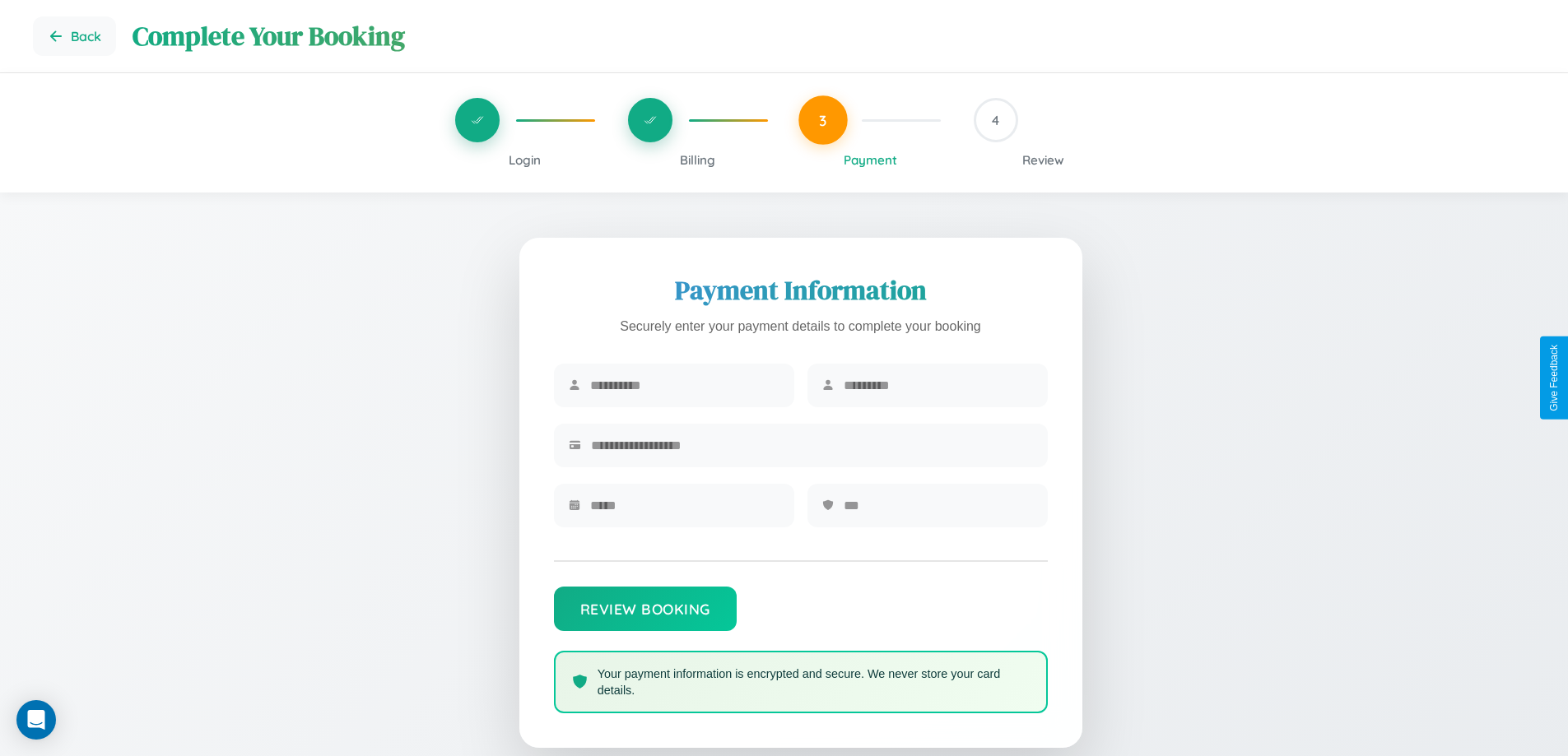
click at [684, 386] on input "text" at bounding box center [685, 385] width 190 height 40
type input "*******"
click at [937, 386] on input "text" at bounding box center [938, 385] width 190 height 40
type input "********"
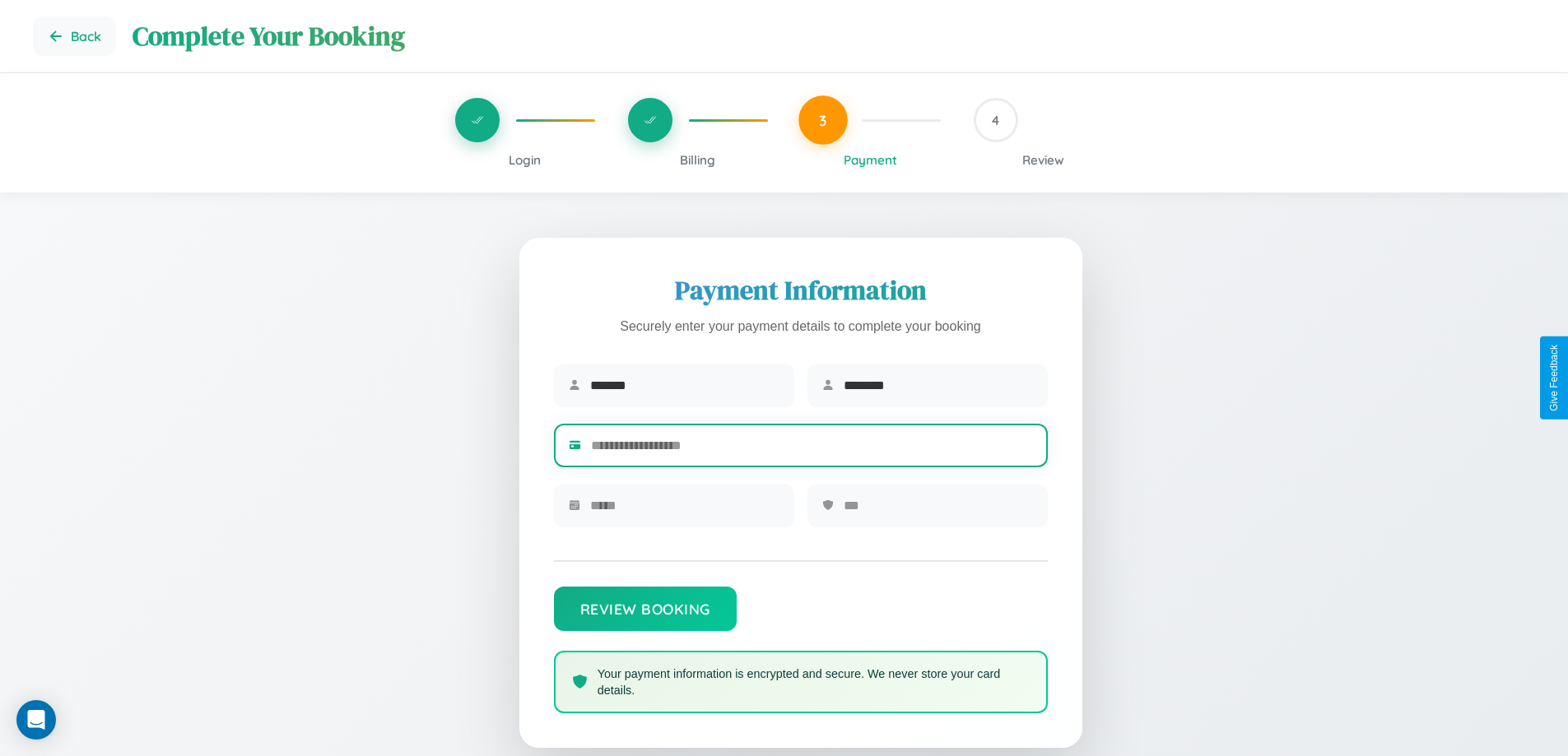
click at [812, 449] on input "text" at bounding box center [812, 445] width 442 height 40
type input "**********"
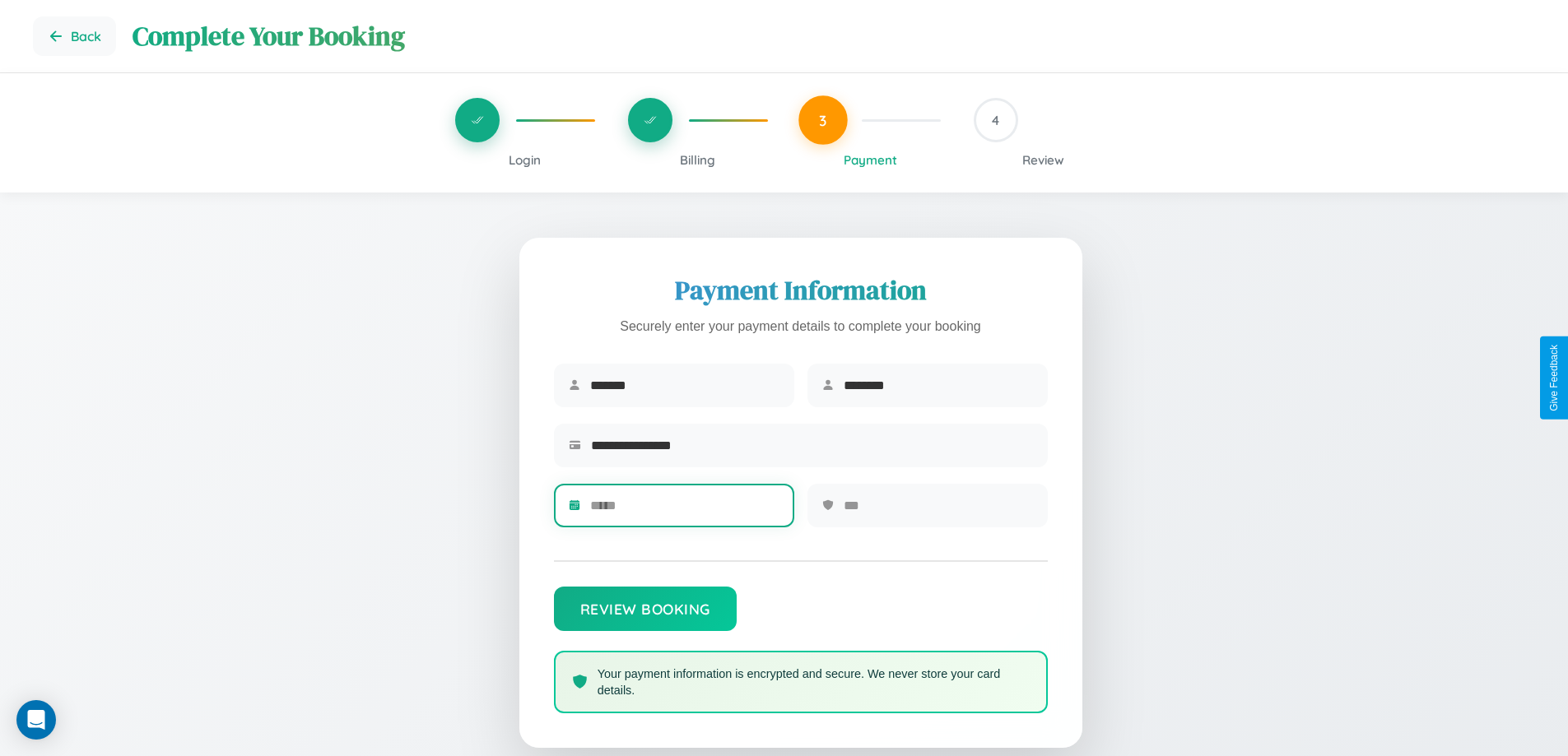
click at [684, 511] on input "text" at bounding box center [685, 505] width 190 height 40
type input "*****"
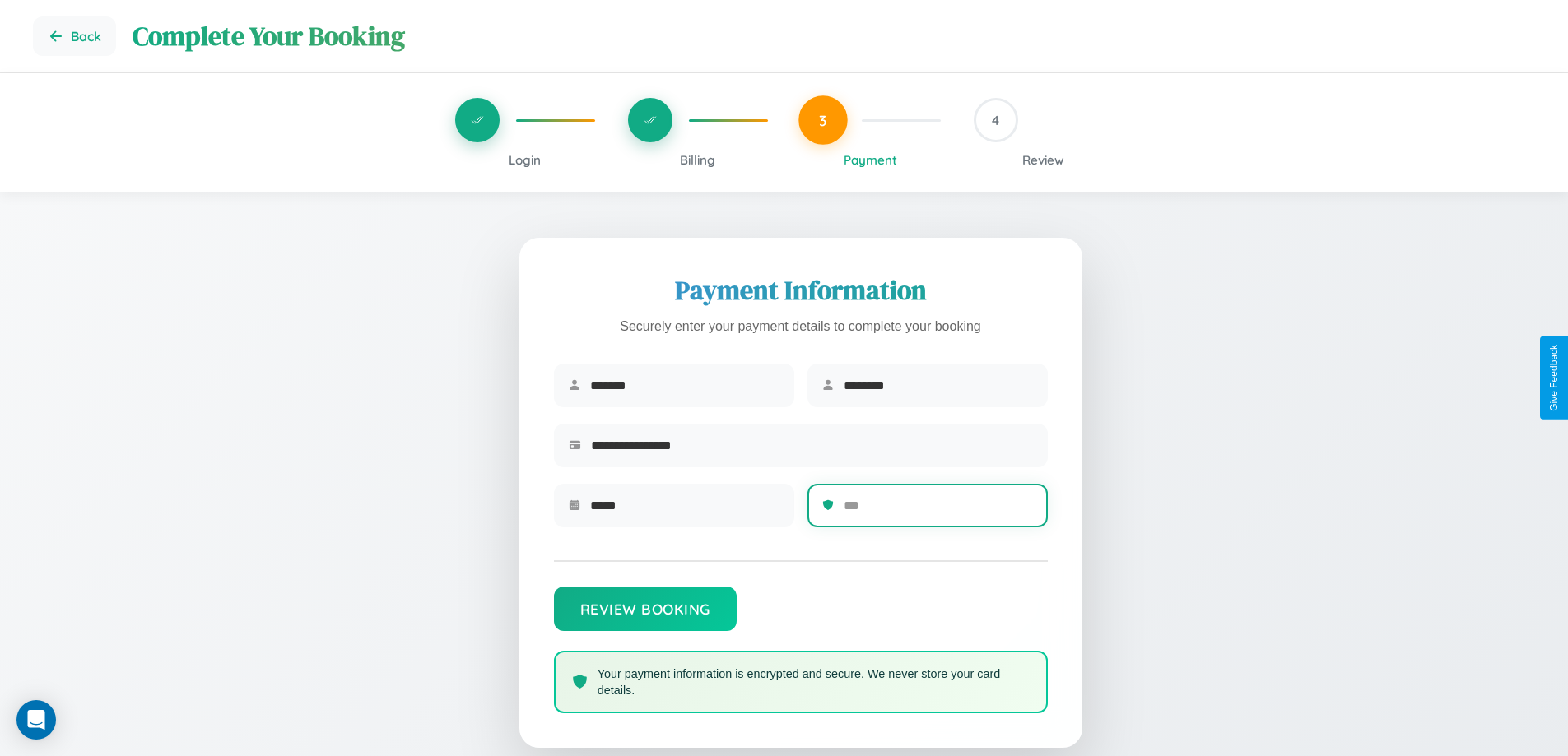
click at [937, 511] on input "text" at bounding box center [938, 505] width 190 height 40
type input "***"
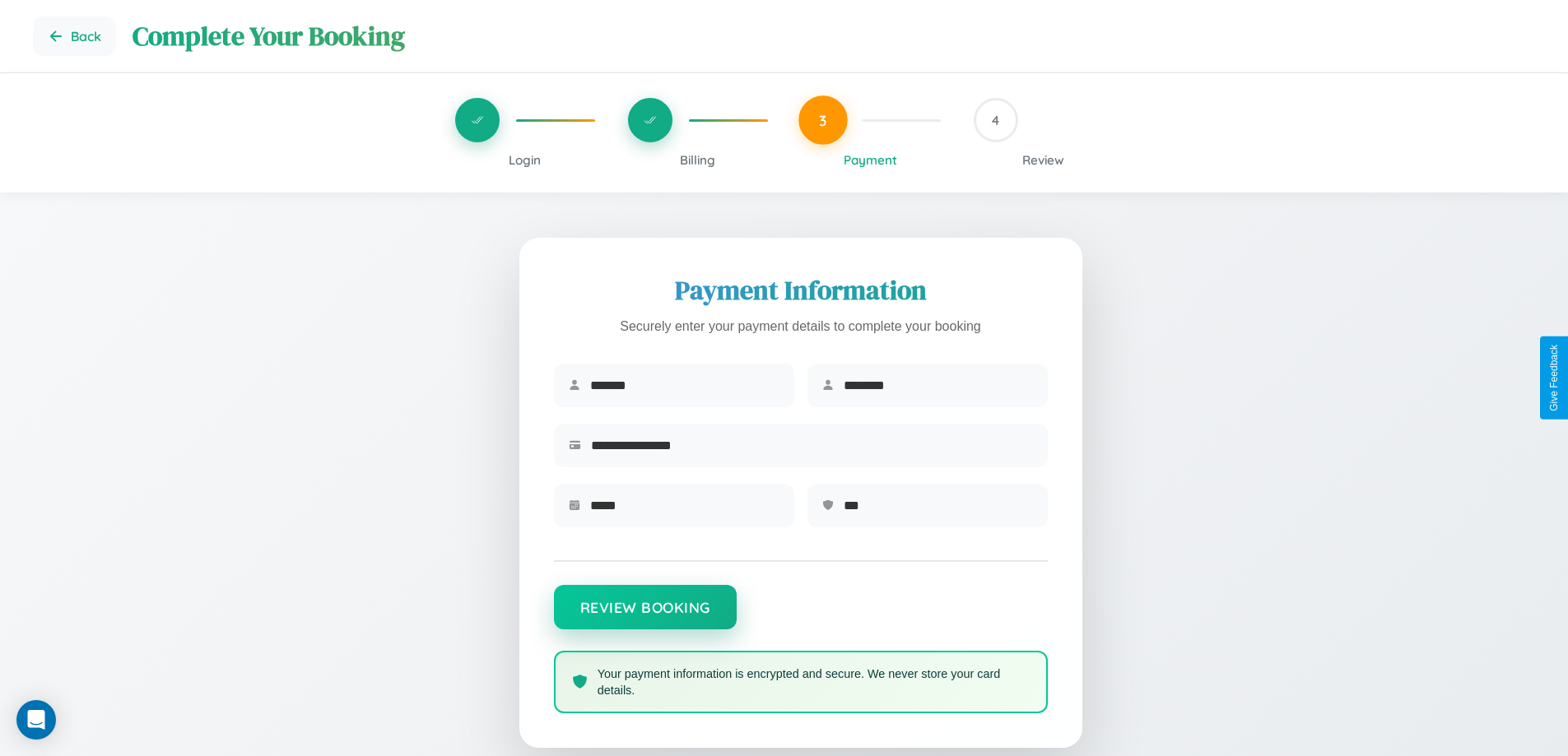
click at [644, 616] on button "Review Booking" at bounding box center [645, 607] width 183 height 44
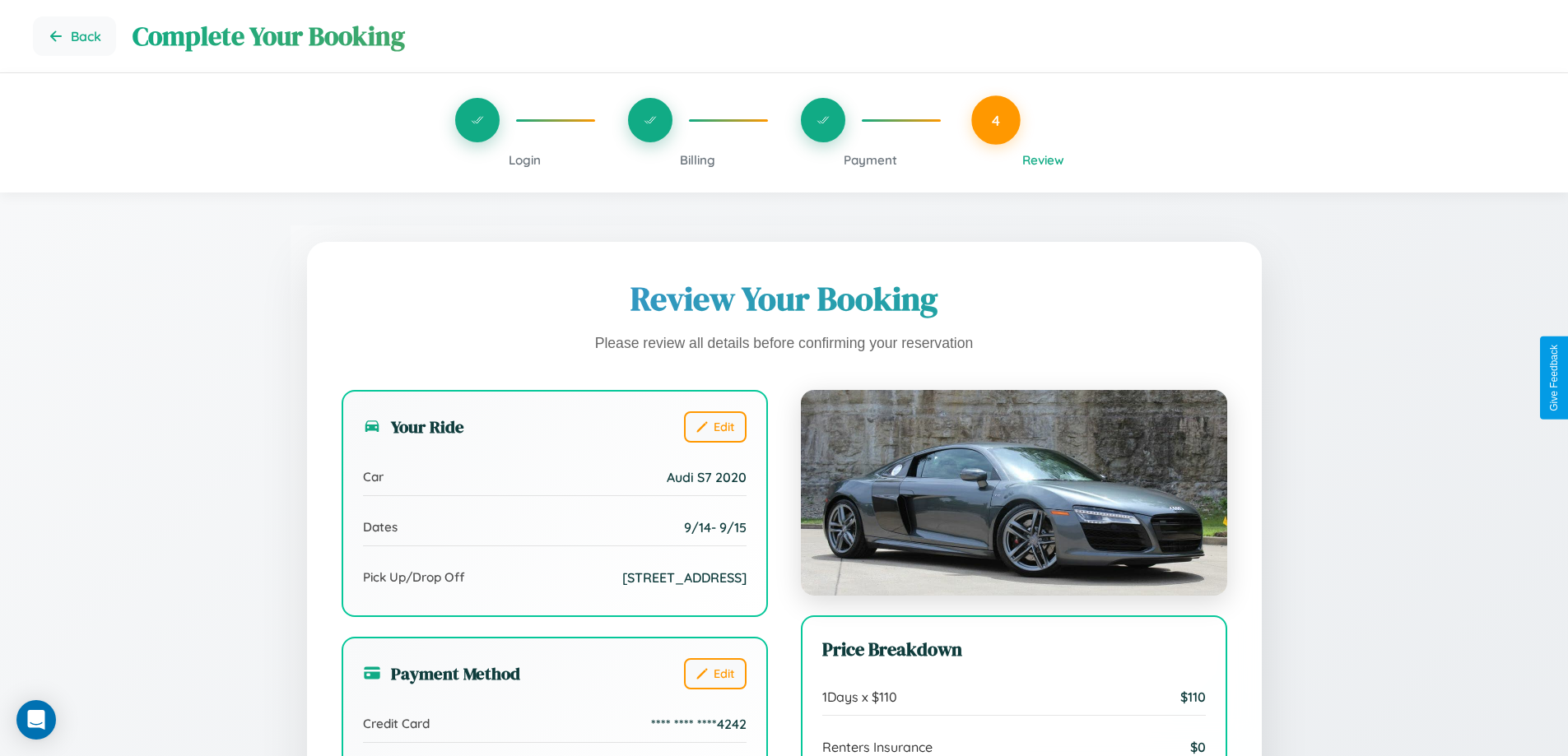
click at [698, 160] on span "Billing" at bounding box center [698, 160] width 35 height 16
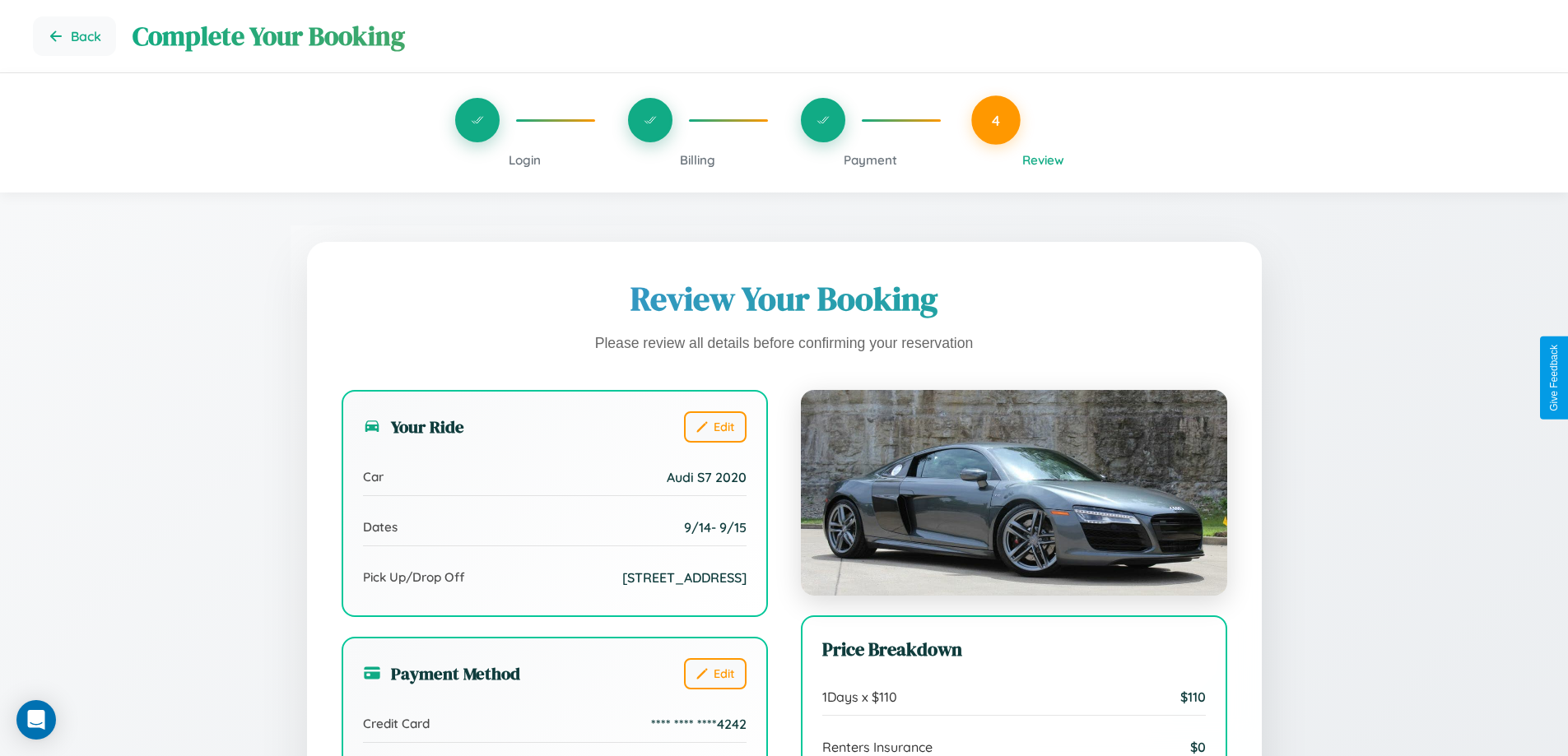
click at [698, 160] on span "Billing" at bounding box center [698, 160] width 35 height 16
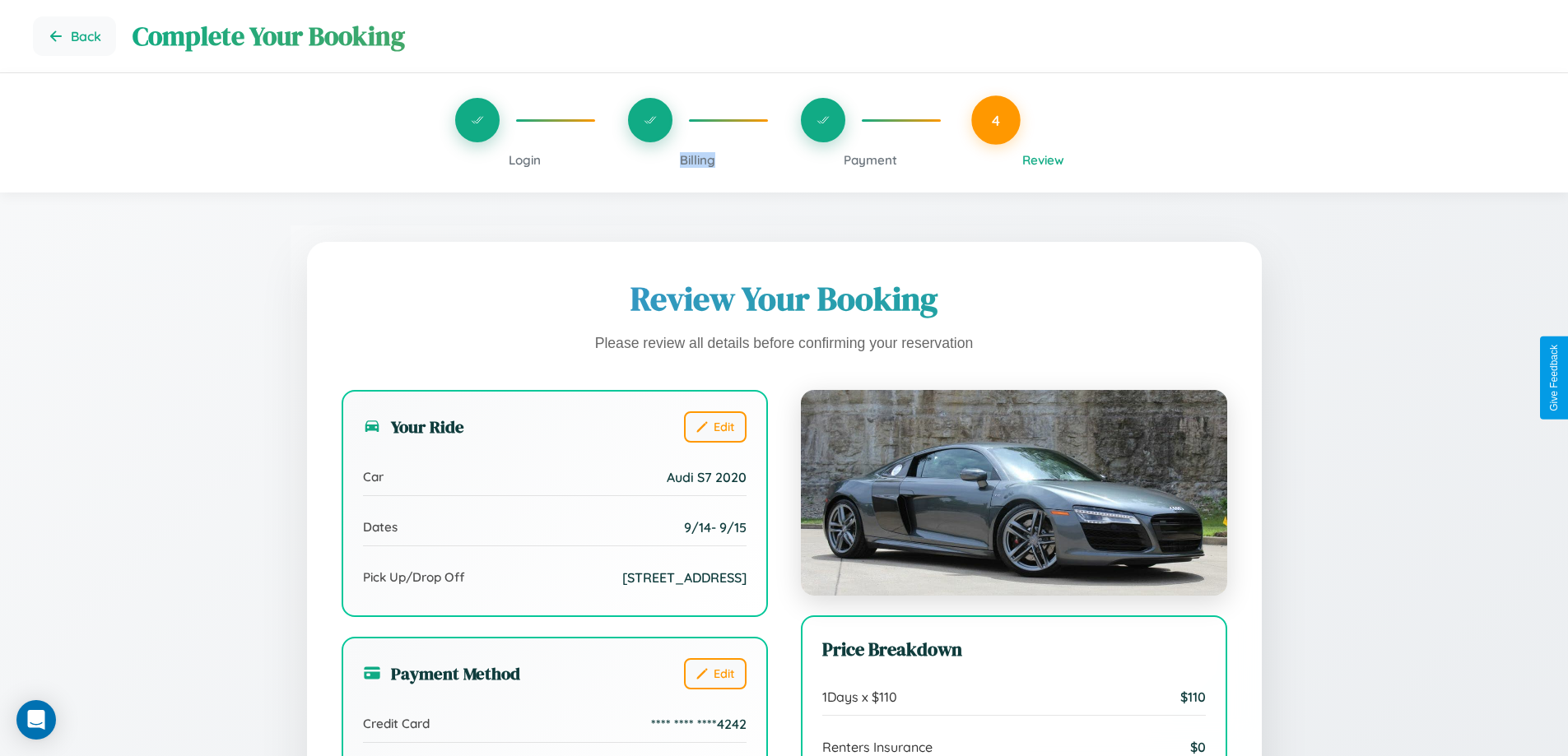
click at [698, 160] on span "Billing" at bounding box center [698, 160] width 35 height 16
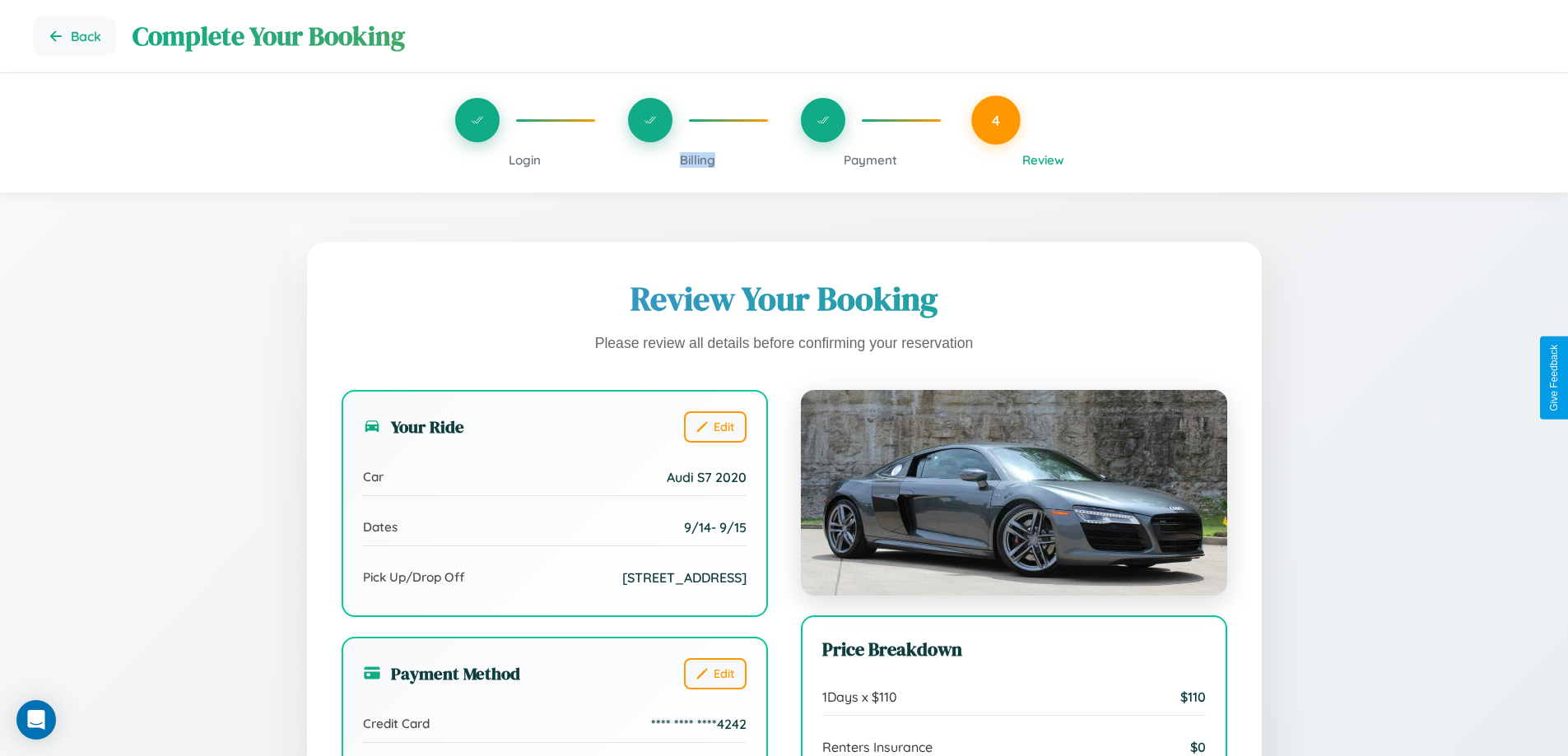
click at [698, 160] on span "Billing" at bounding box center [698, 160] width 35 height 16
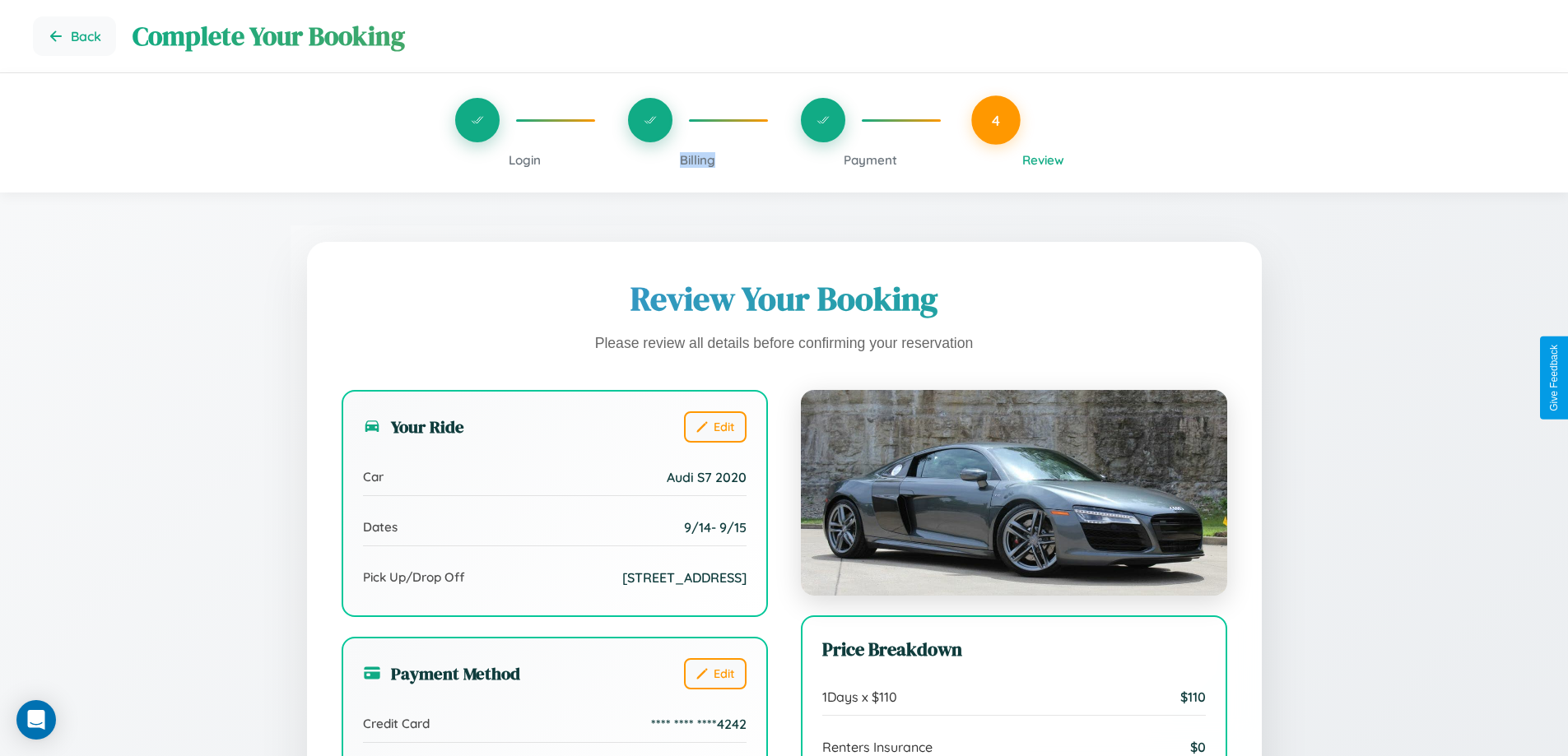
click at [698, 160] on span "Billing" at bounding box center [698, 160] width 35 height 16
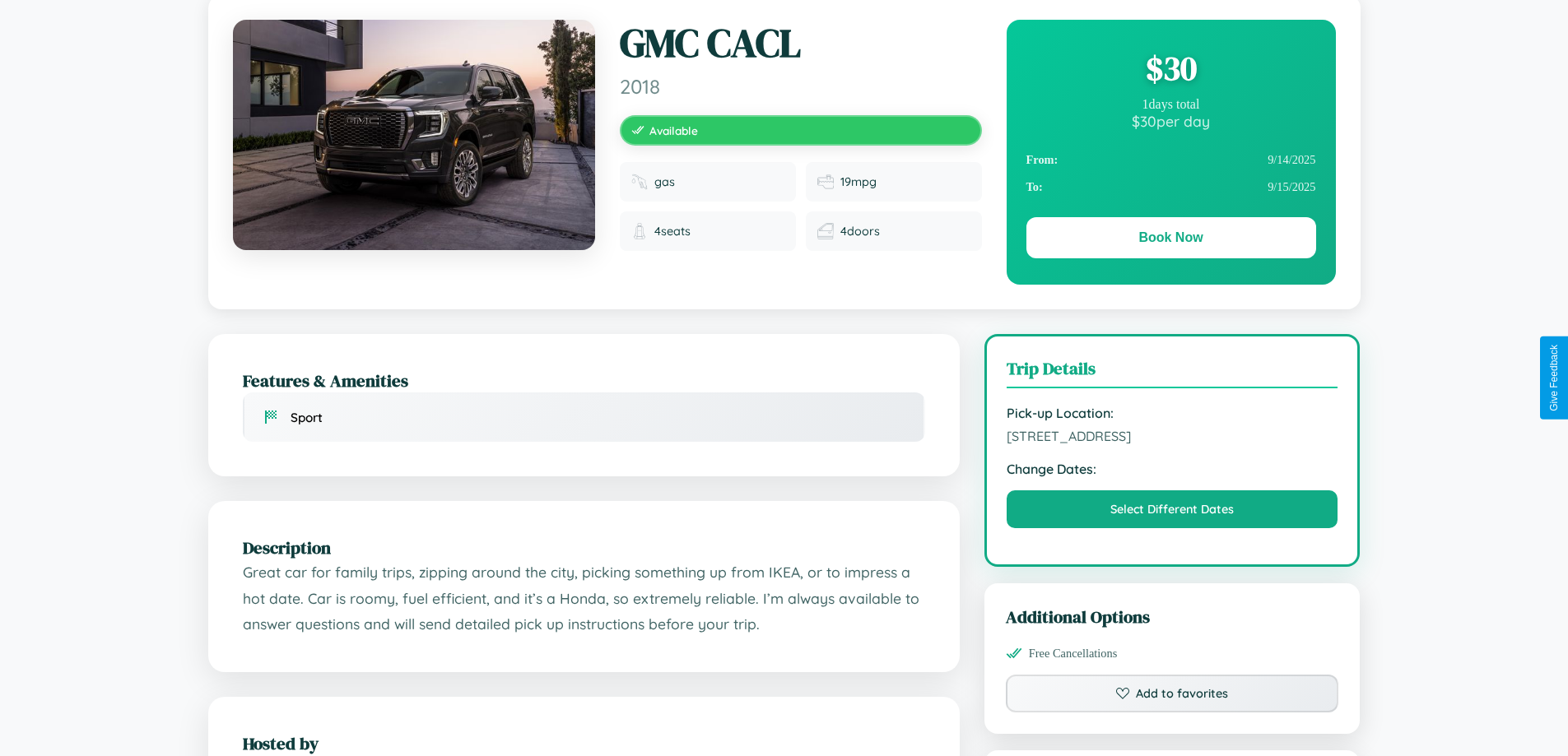
scroll to position [916, 0]
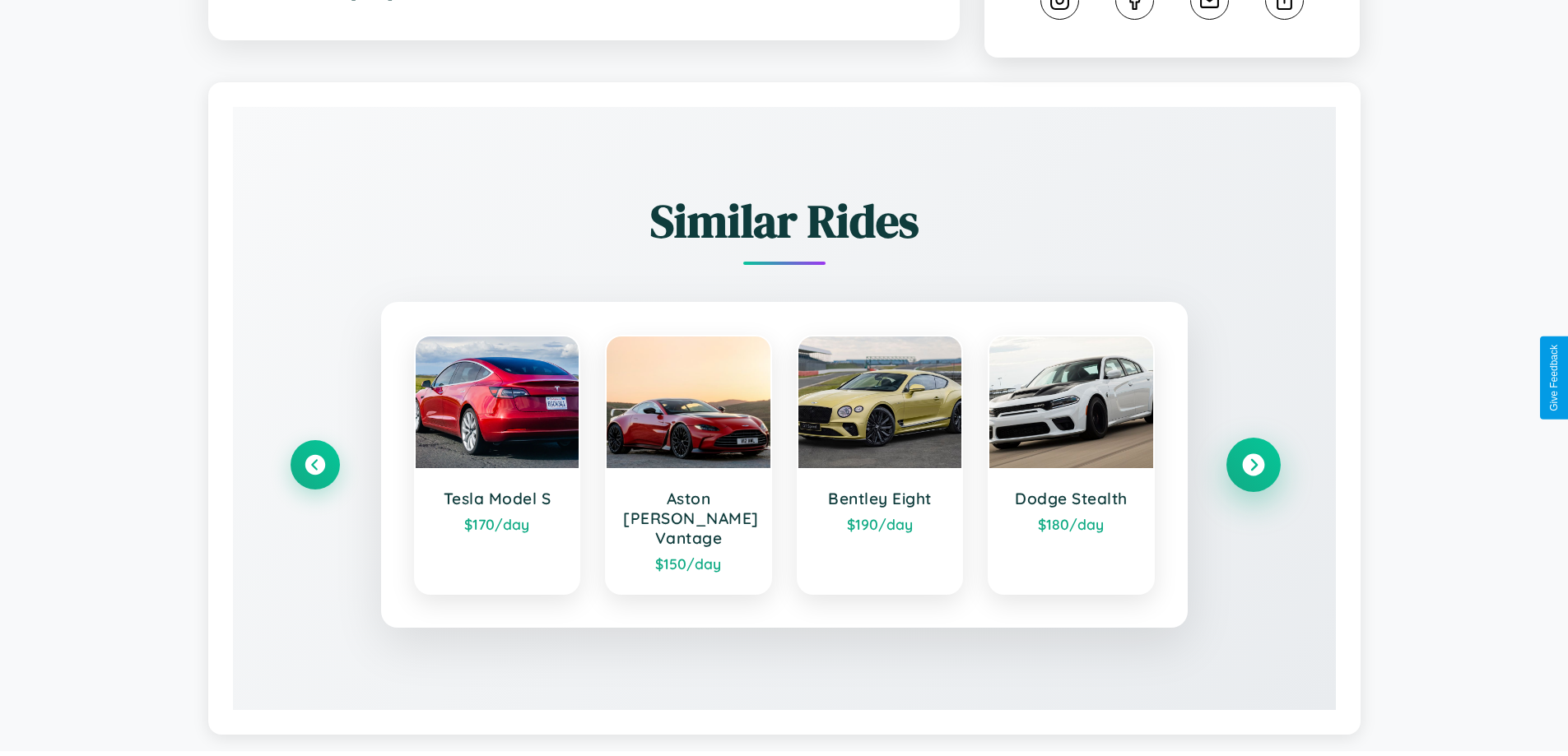
click at [1253, 458] on icon at bounding box center [1253, 464] width 23 height 23
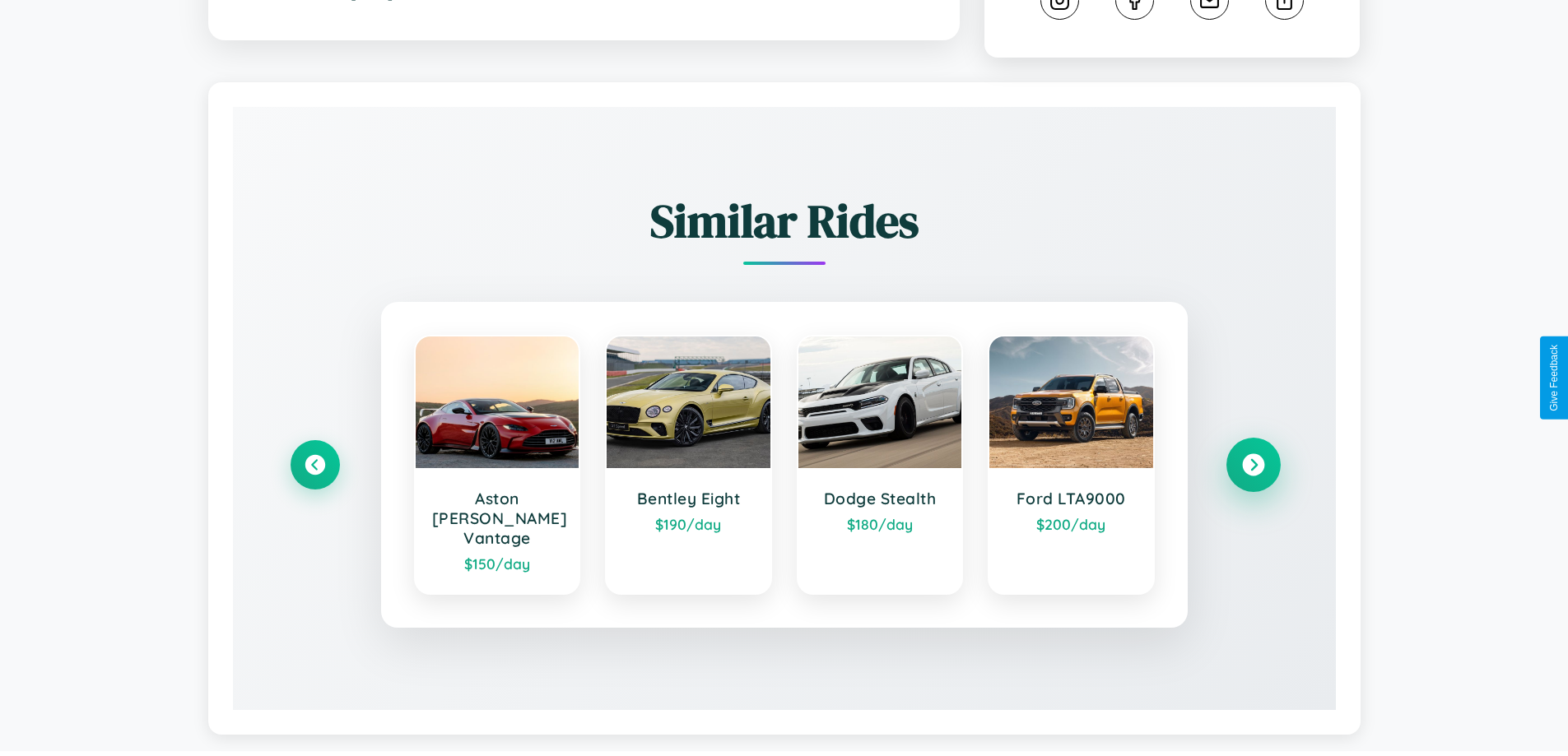
click at [1253, 458] on icon at bounding box center [1253, 464] width 23 height 23
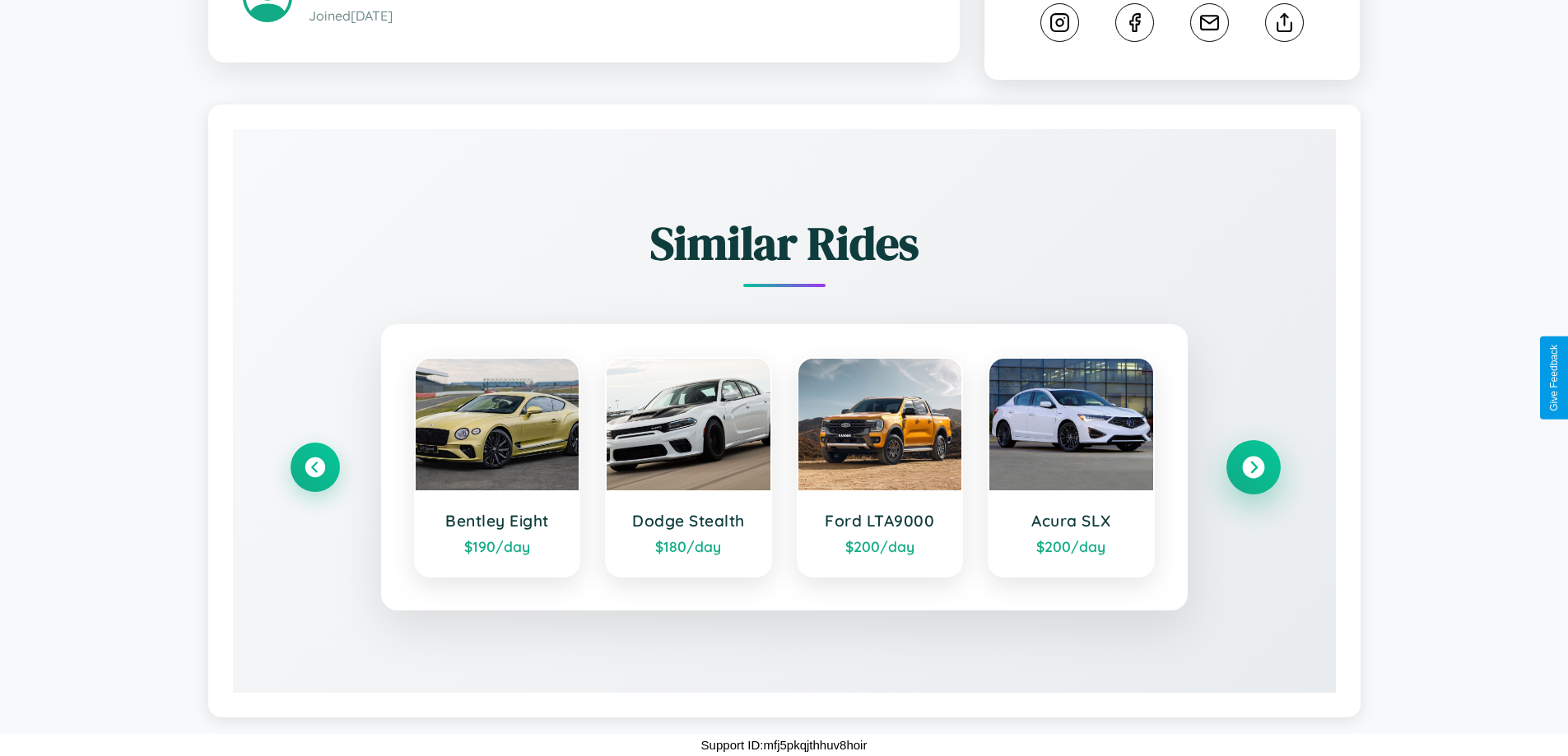
scroll to position [895, 0]
click at [314, 467] on icon at bounding box center [314, 467] width 23 height 23
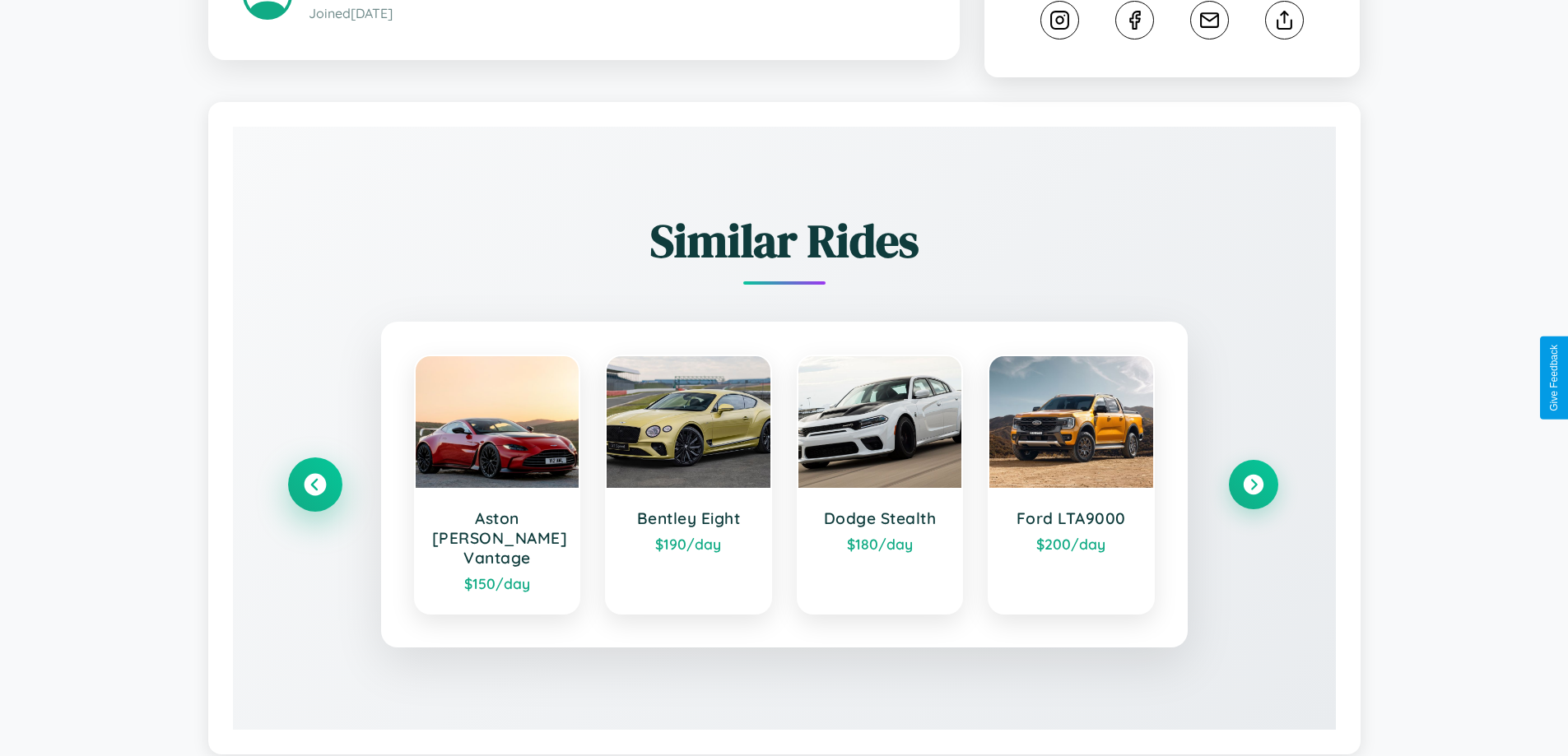
click at [314, 477] on icon at bounding box center [314, 485] width 23 height 23
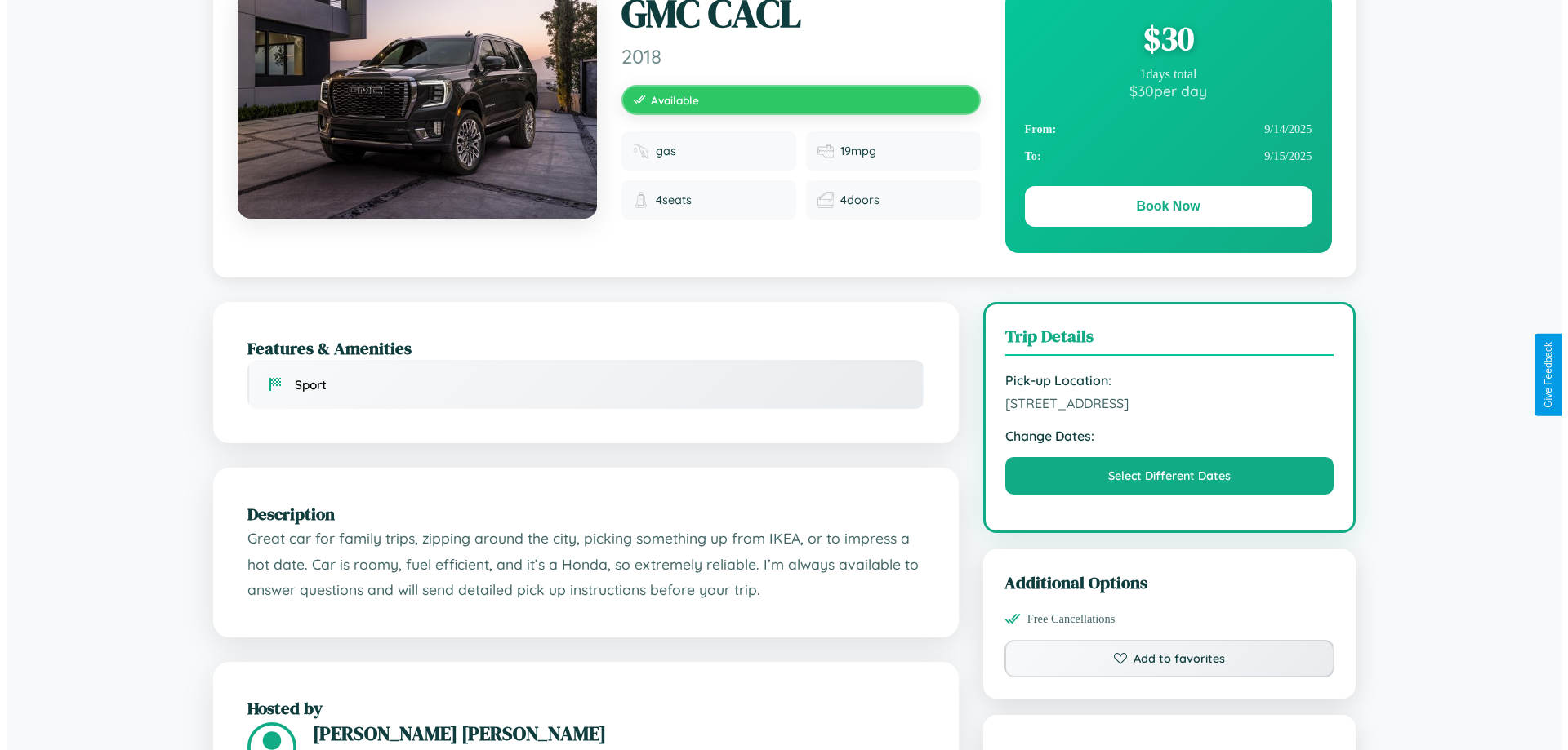
scroll to position [0, 0]
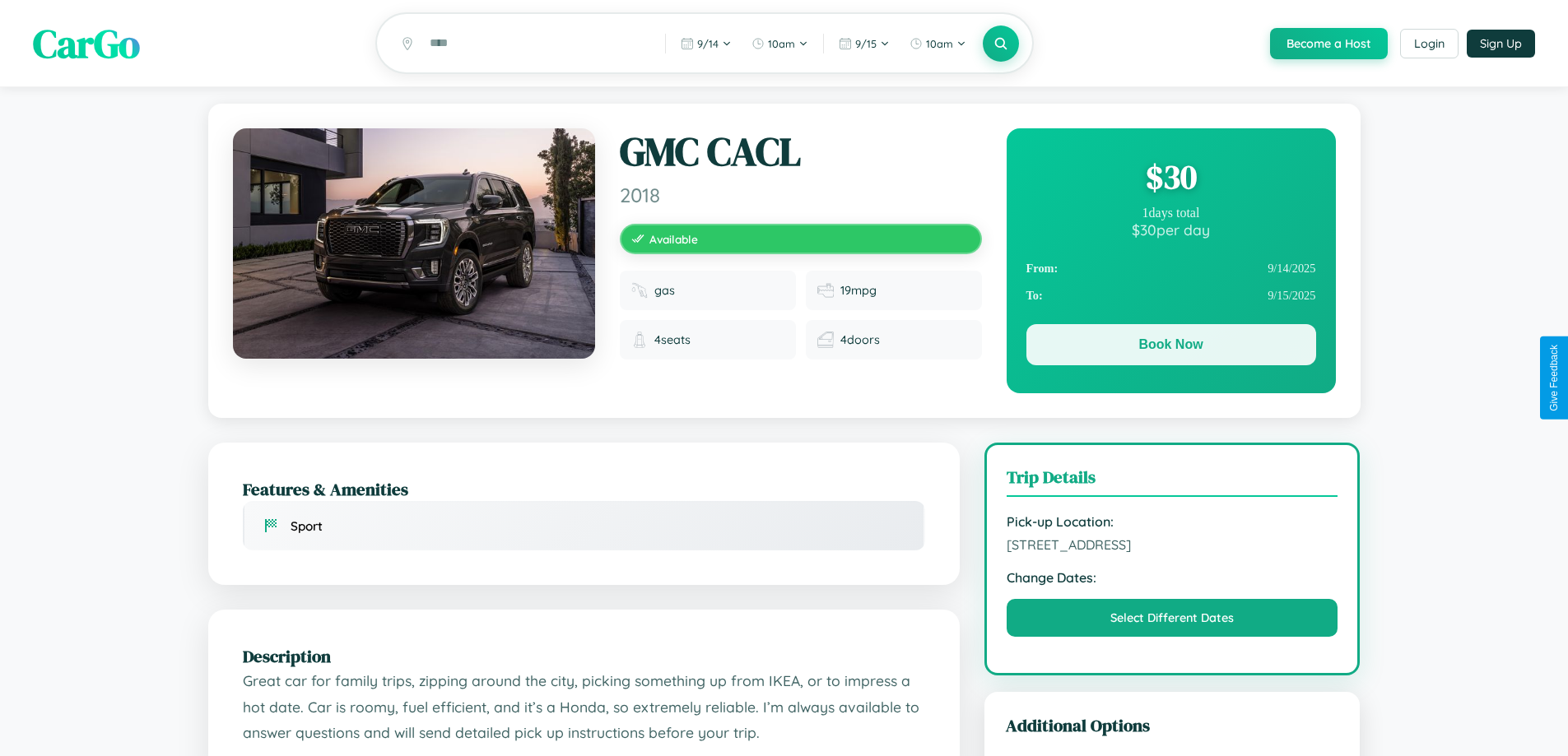
click at [1170, 348] on button "Book Now" at bounding box center [1171, 345] width 290 height 41
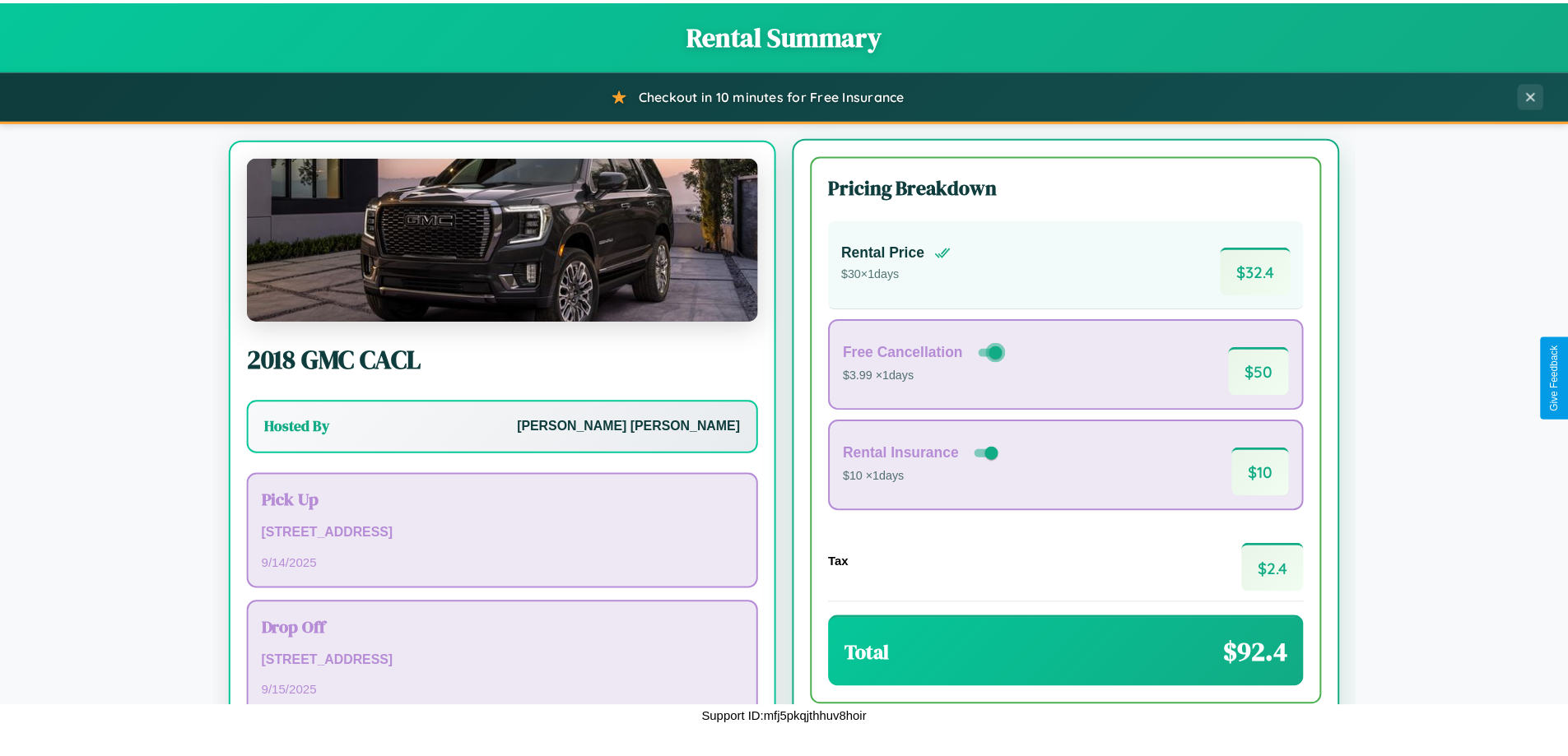
scroll to position [77, 0]
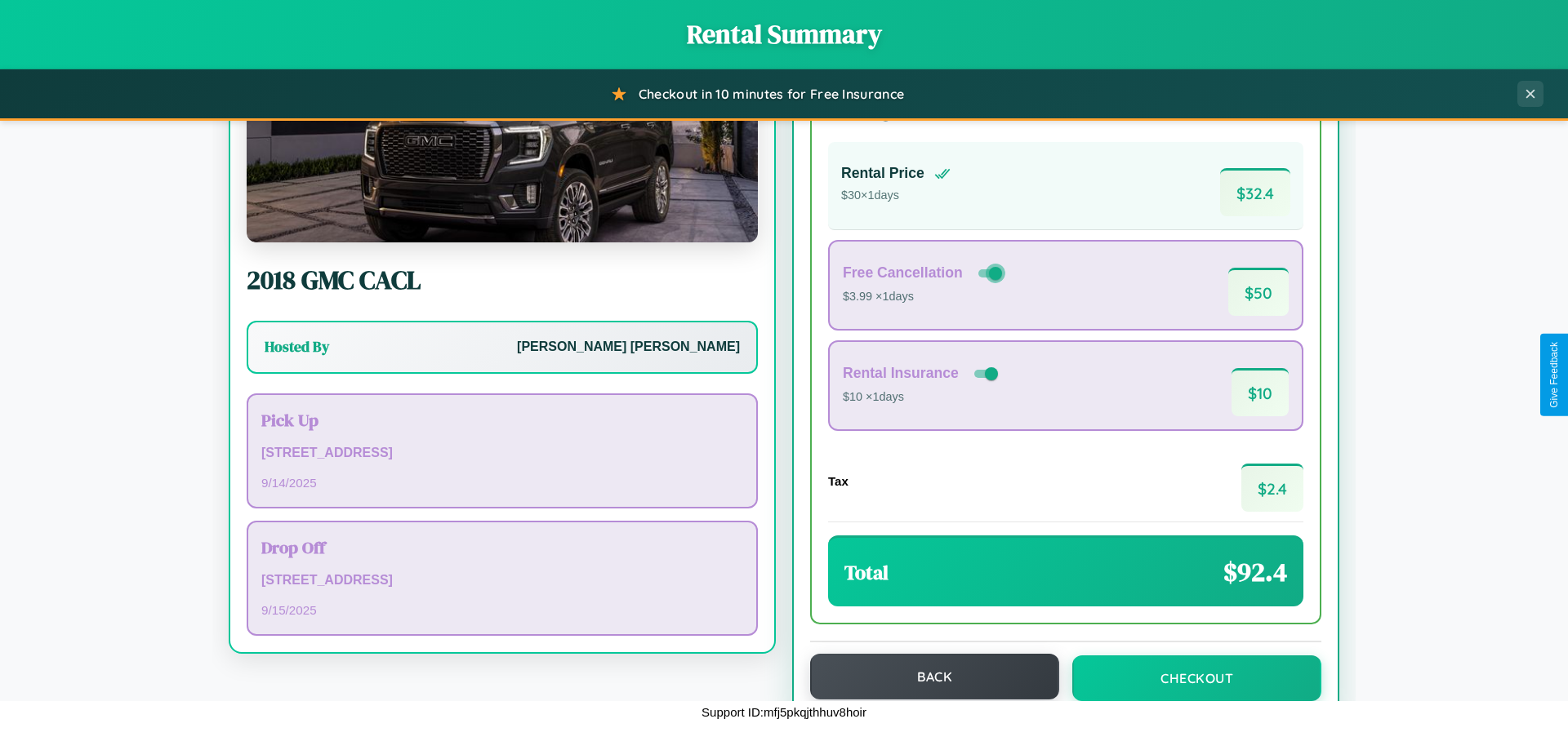
click at [927, 677] on button "Back" at bounding box center [935, 676] width 249 height 46
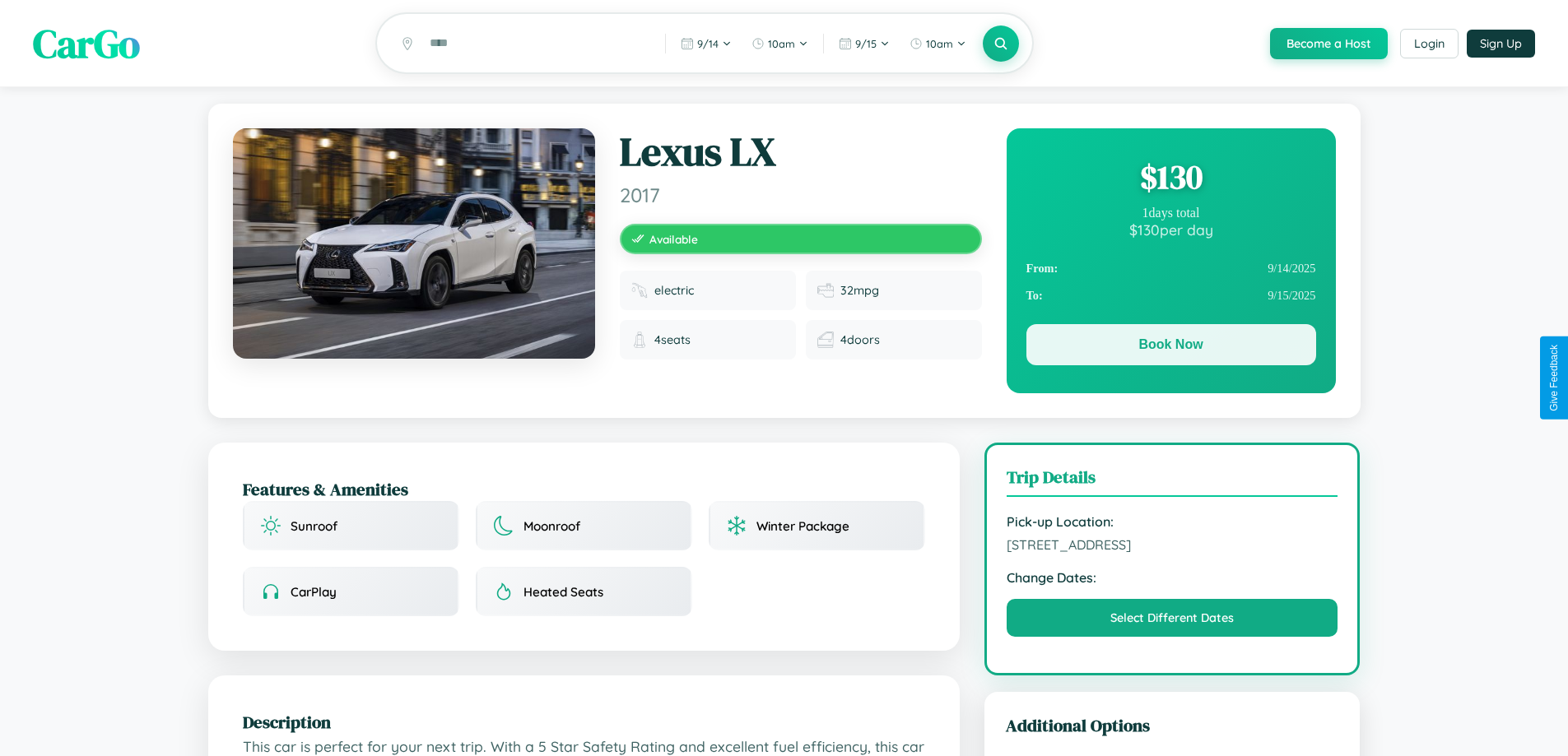
click at [1170, 348] on button "Book Now" at bounding box center [1171, 345] width 290 height 41
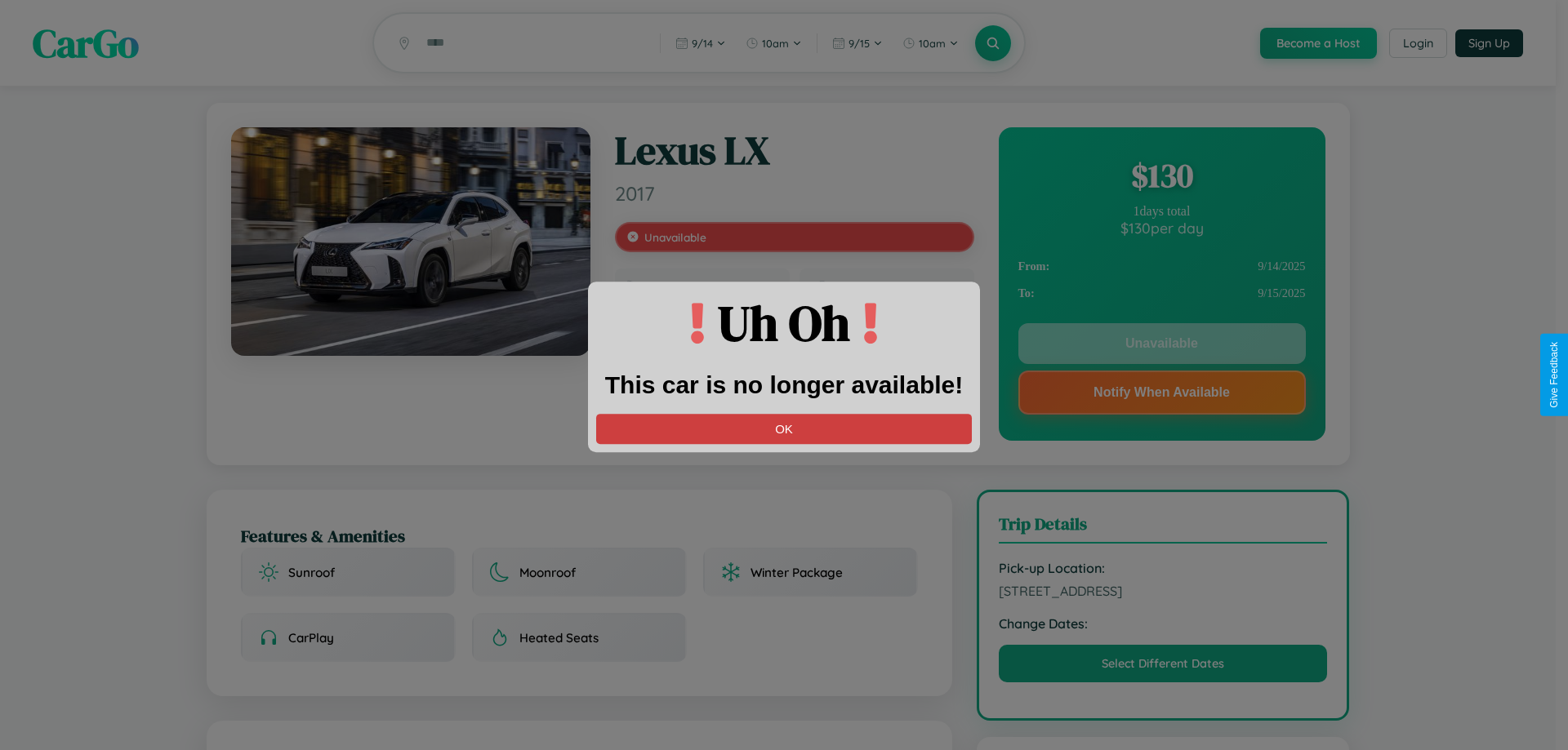
click at [784, 429] on button "OK" at bounding box center [784, 429] width 375 height 30
